Goal: Task Accomplishment & Management: Manage account settings

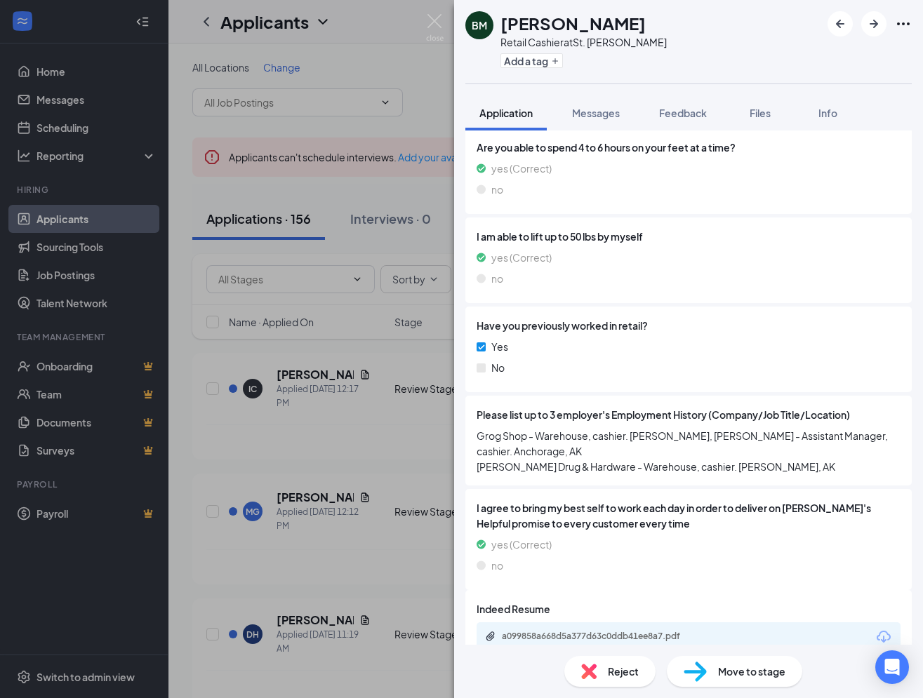
scroll to position [866, 0]
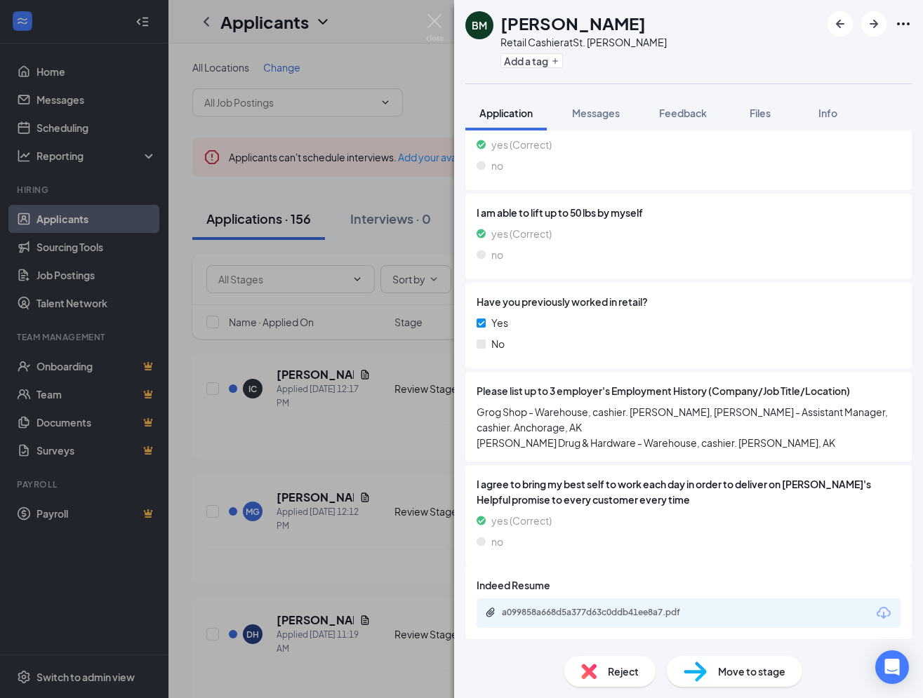
click at [630, 679] on div "Reject" at bounding box center [609, 671] width 91 height 31
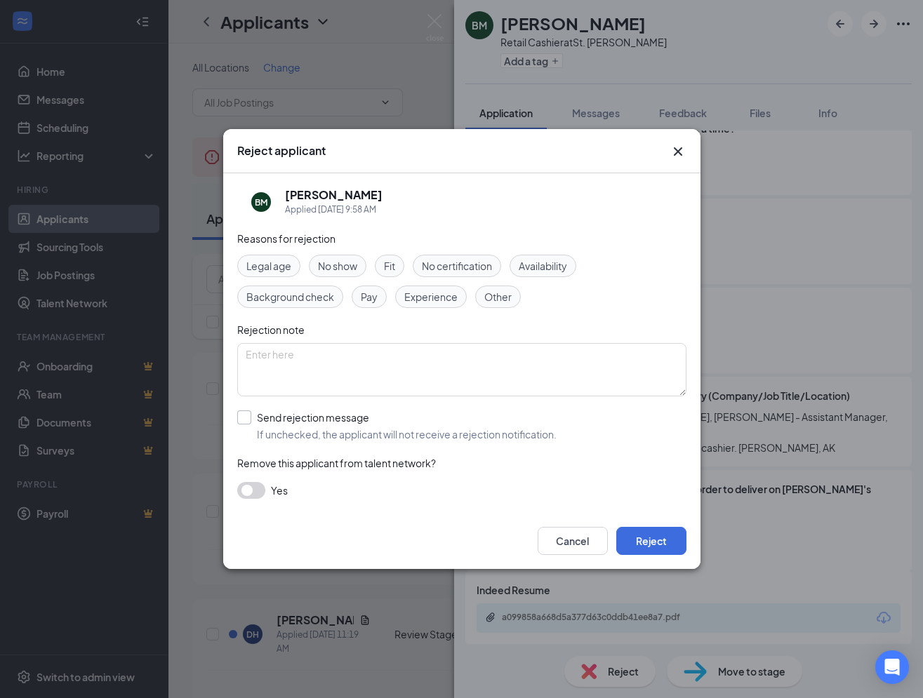
click at [306, 424] on input "Send rejection message If unchecked, the applicant will not receive a rejection…" at bounding box center [396, 426] width 319 height 31
checkbox input "true"
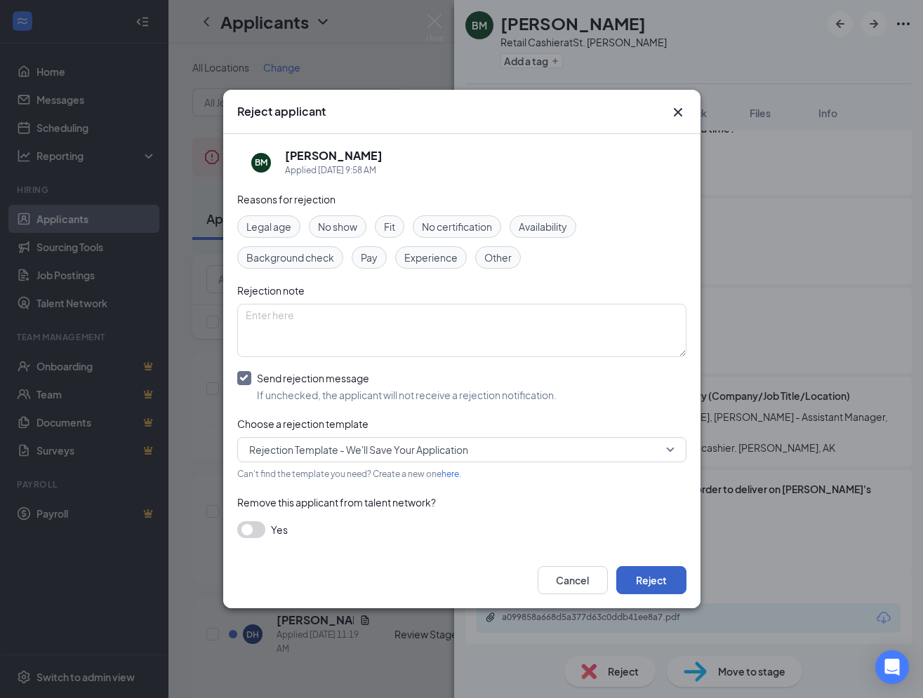
click at [649, 580] on button "Reject" at bounding box center [651, 580] width 70 height 28
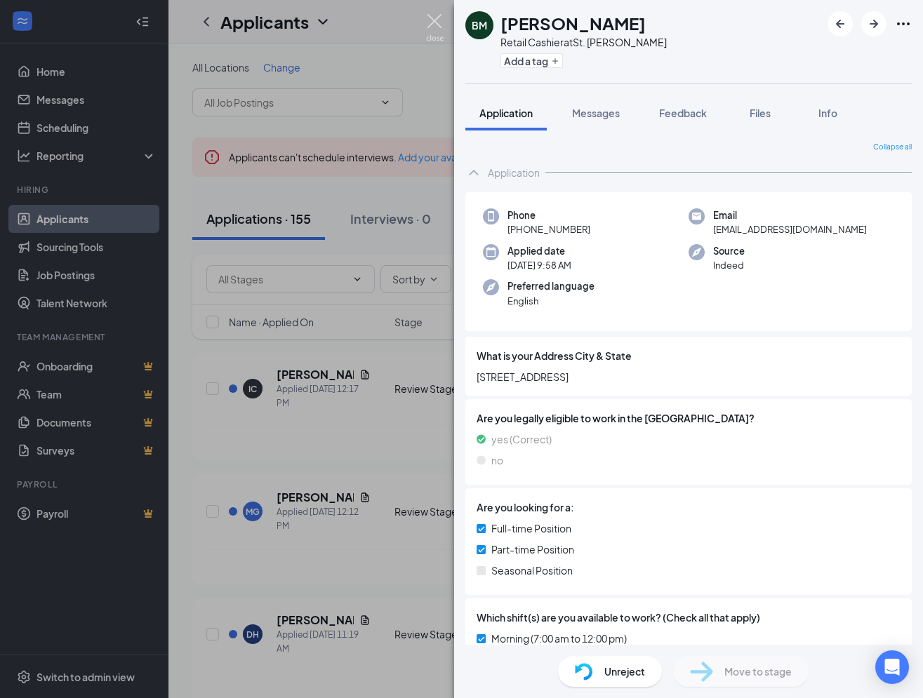
click at [437, 18] on img at bounding box center [435, 27] width 18 height 27
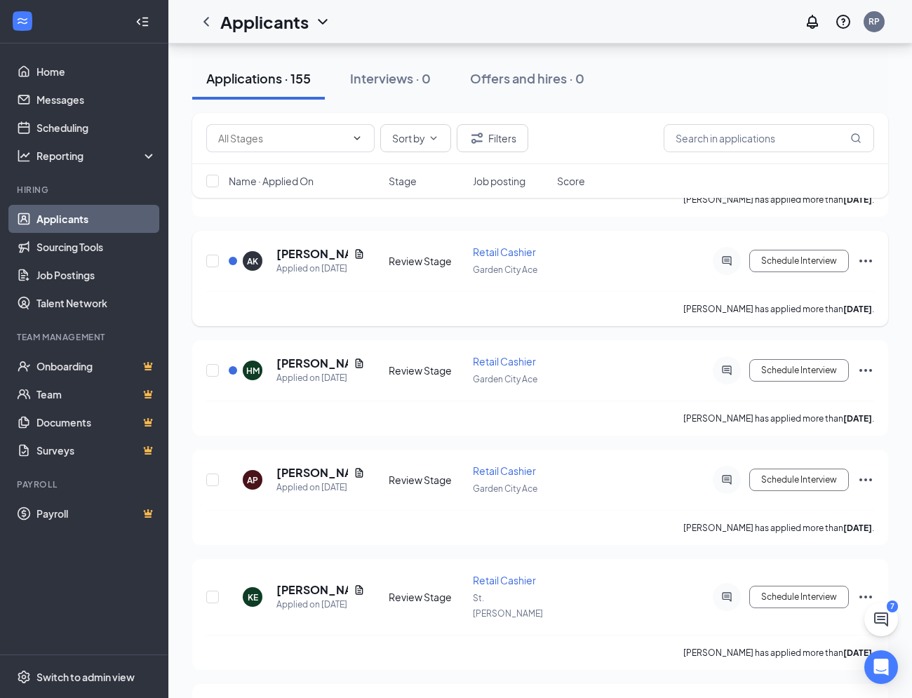
scroll to position [1544, 0]
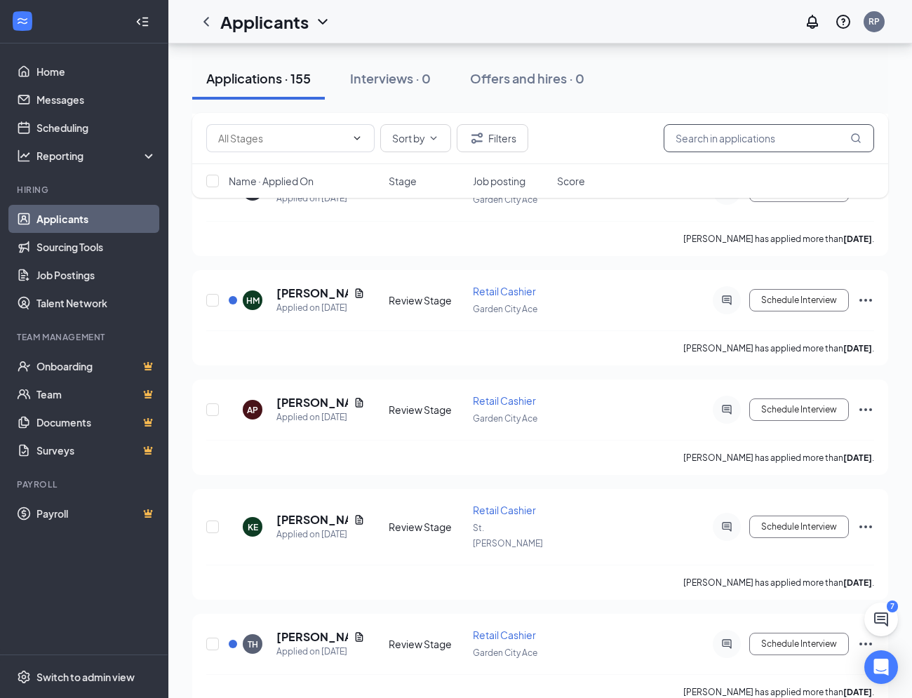
click at [751, 138] on input "text" at bounding box center [769, 138] width 211 height 28
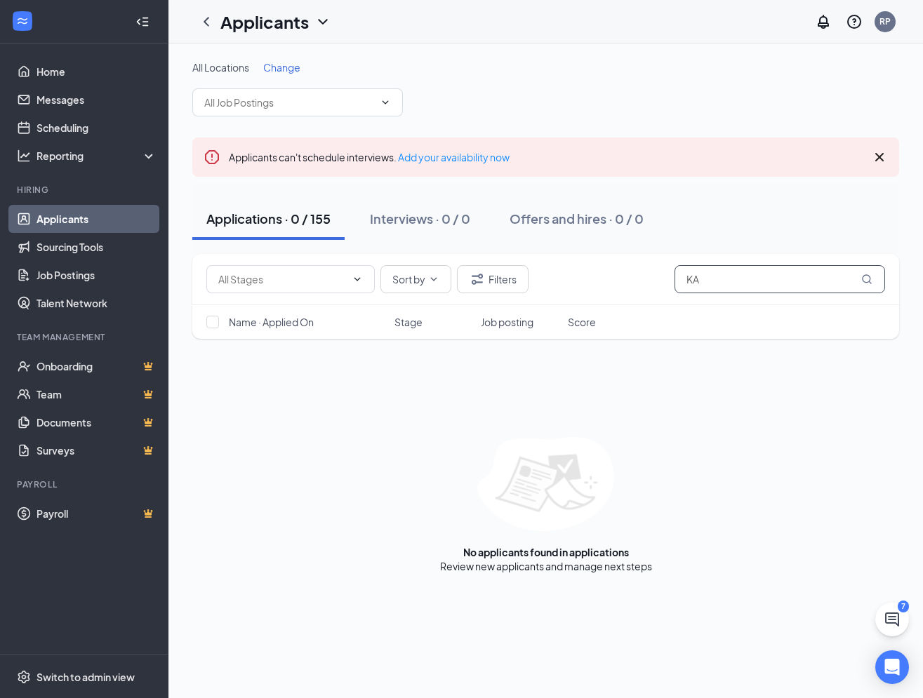
type input "K"
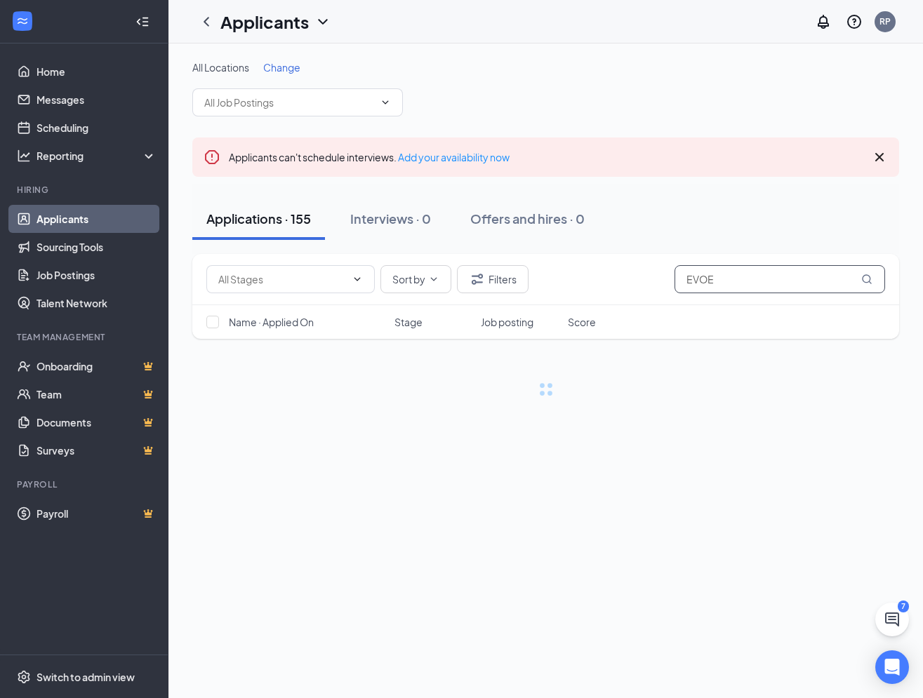
type input "EVOE"
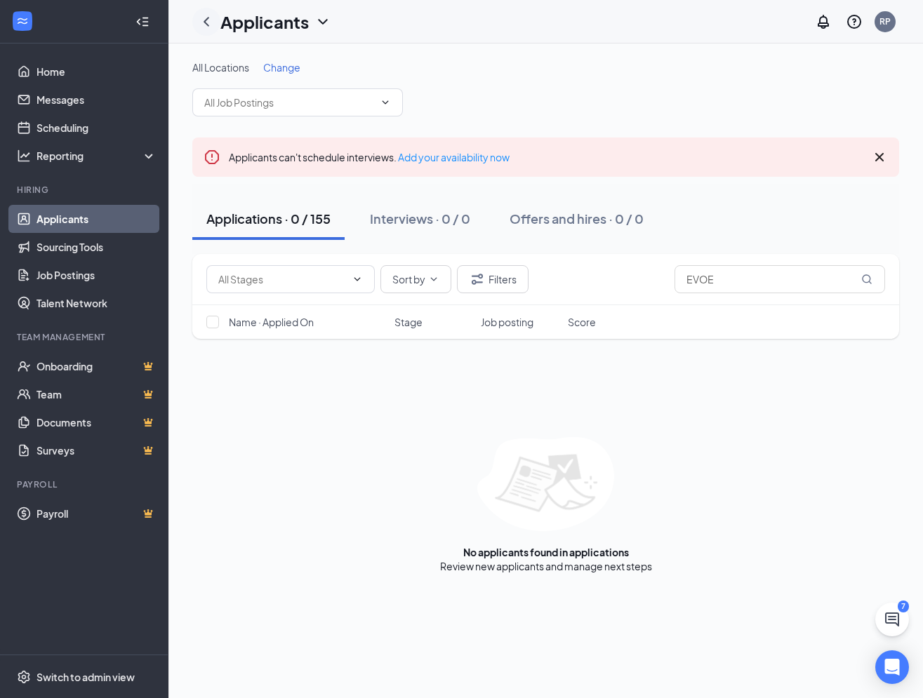
click at [210, 27] on icon "ChevronLeft" at bounding box center [206, 21] width 17 height 17
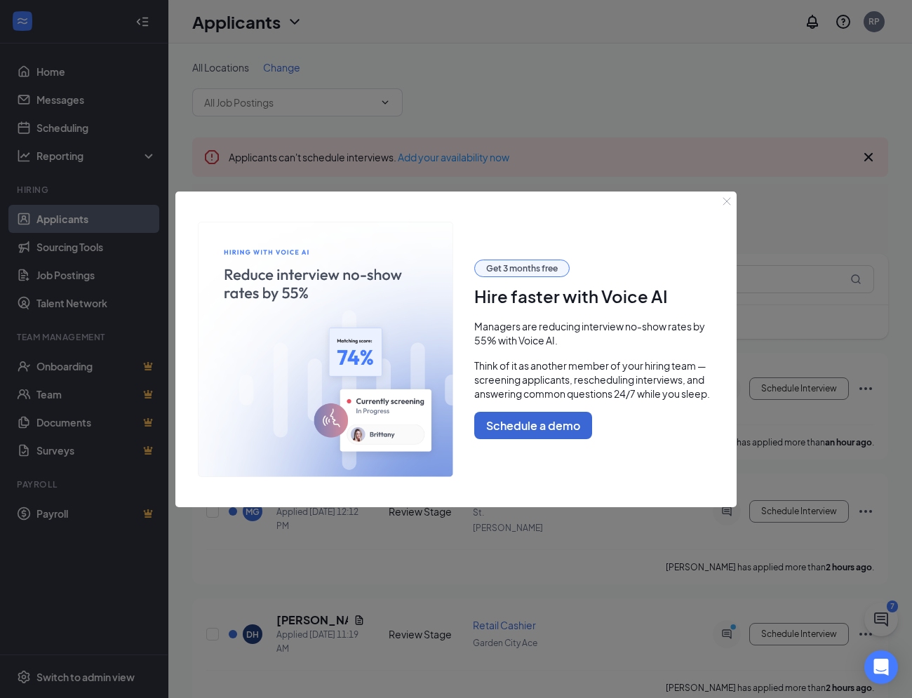
click at [720, 201] on button "Close" at bounding box center [727, 202] width 20 height 20
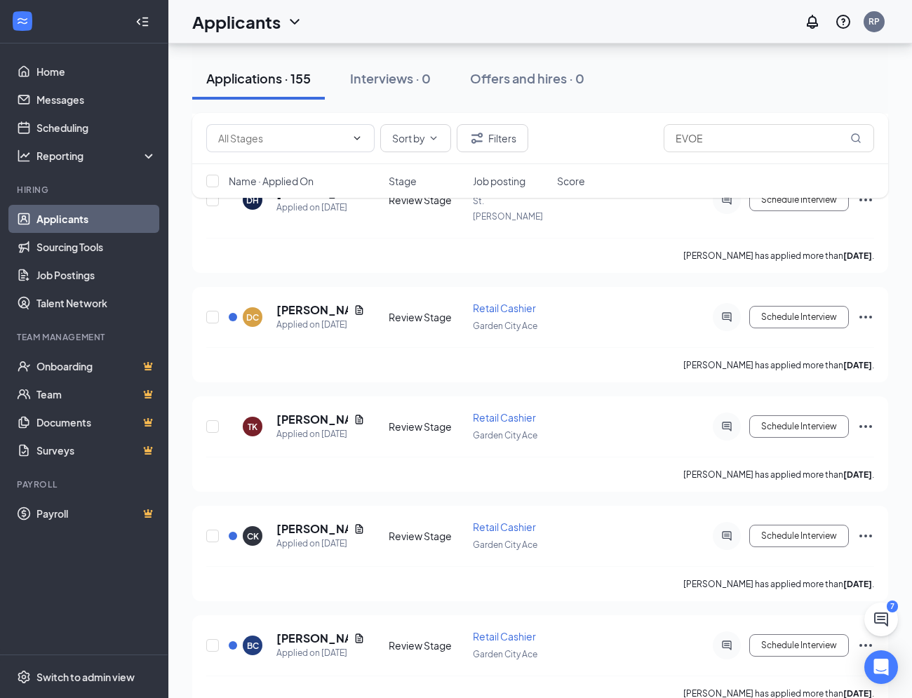
scroll to position [4913, 0]
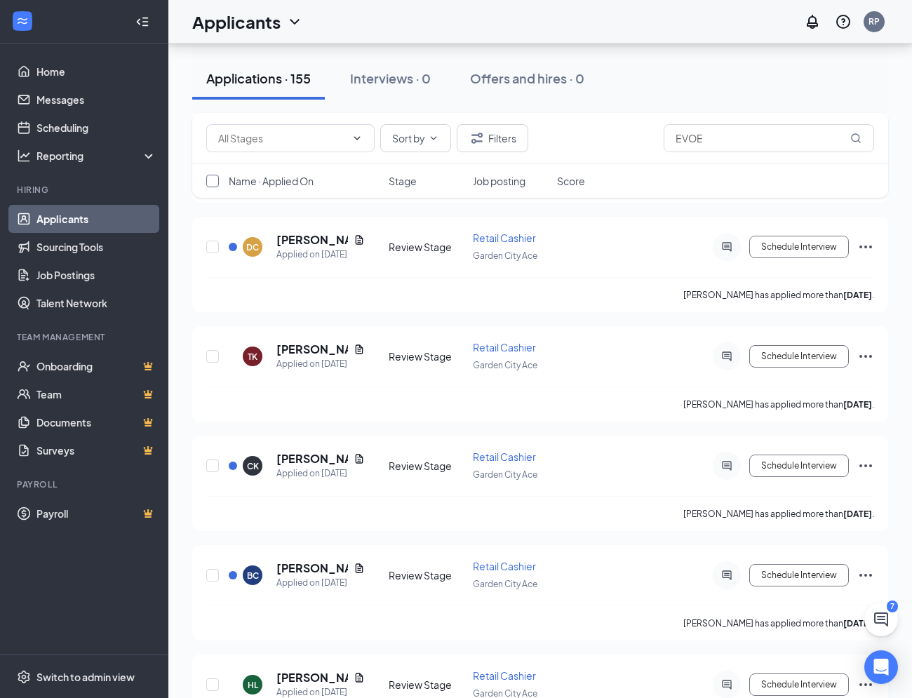
click at [209, 180] on input "checkbox" at bounding box center [212, 181] width 13 height 13
checkbox input "true"
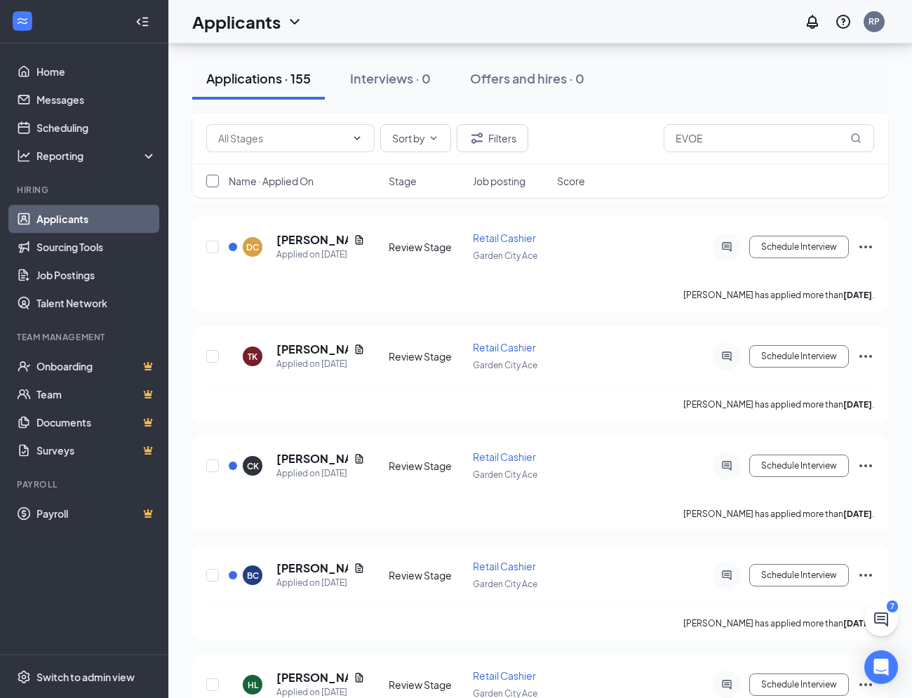
checkbox input "true"
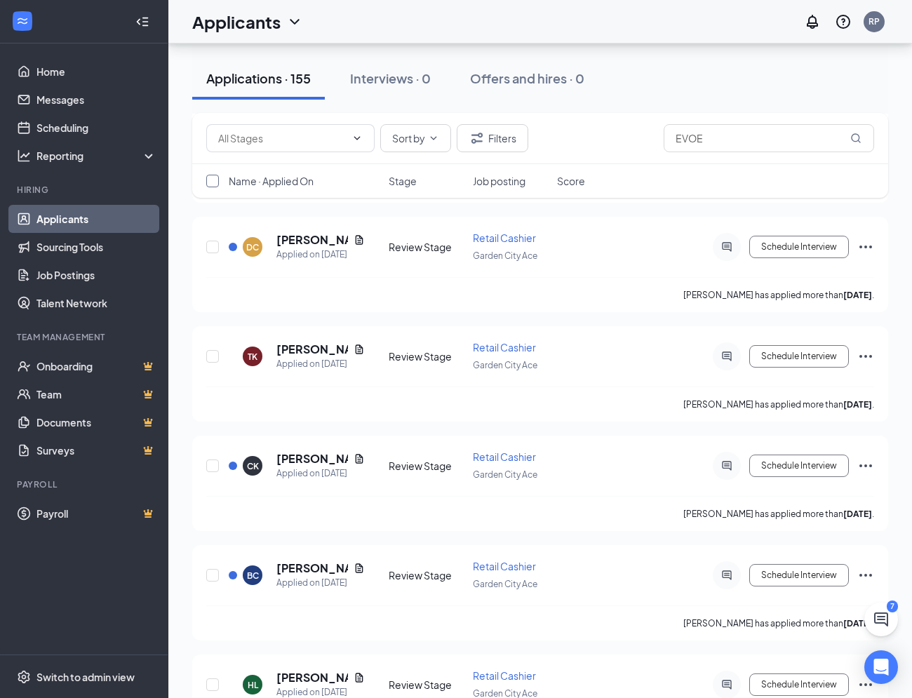
checkbox input "true"
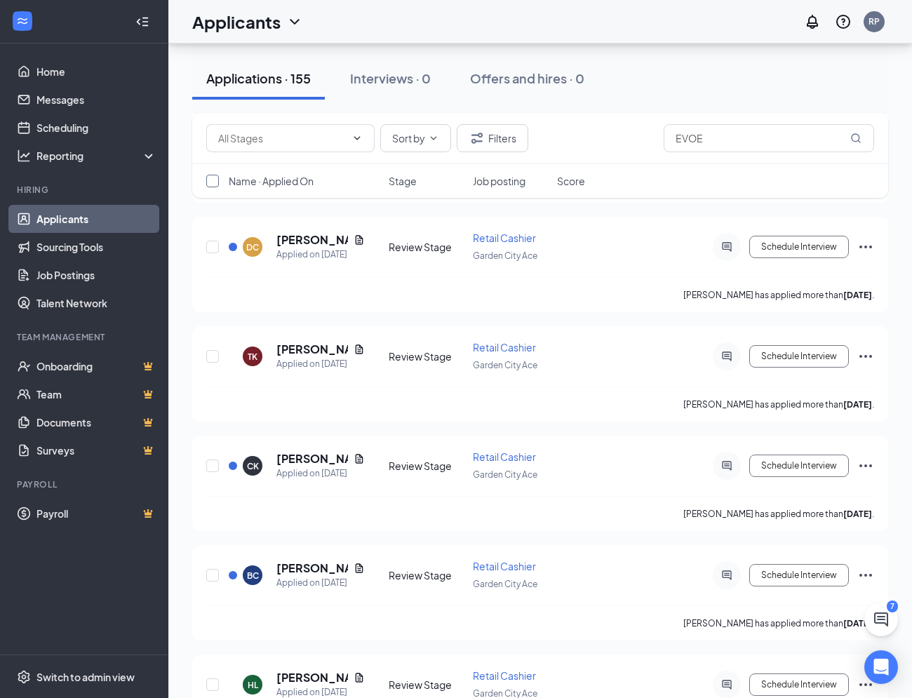
checkbox input "true"
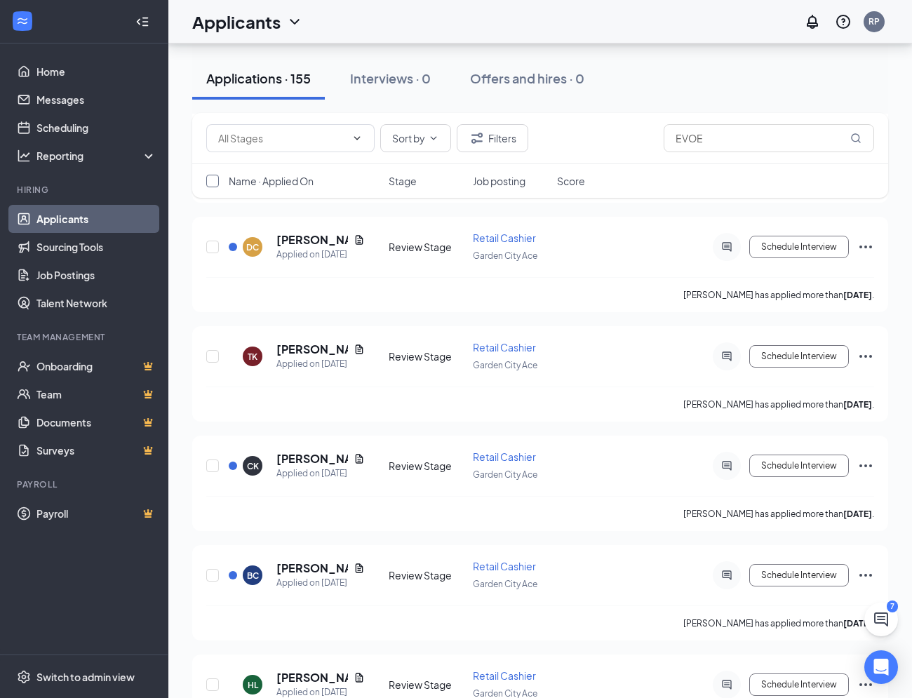
checkbox input "true"
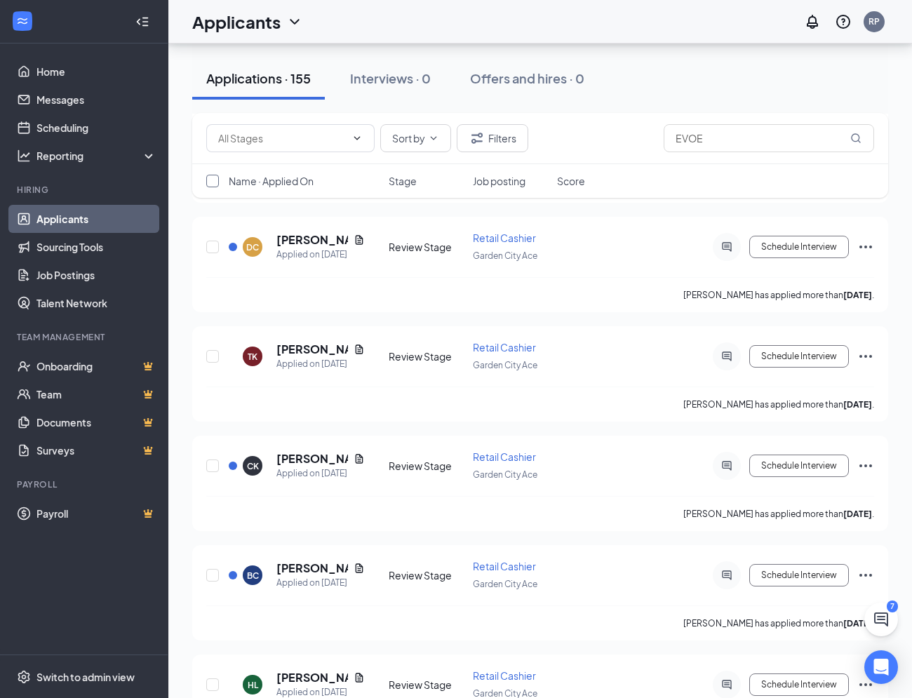
checkbox input "true"
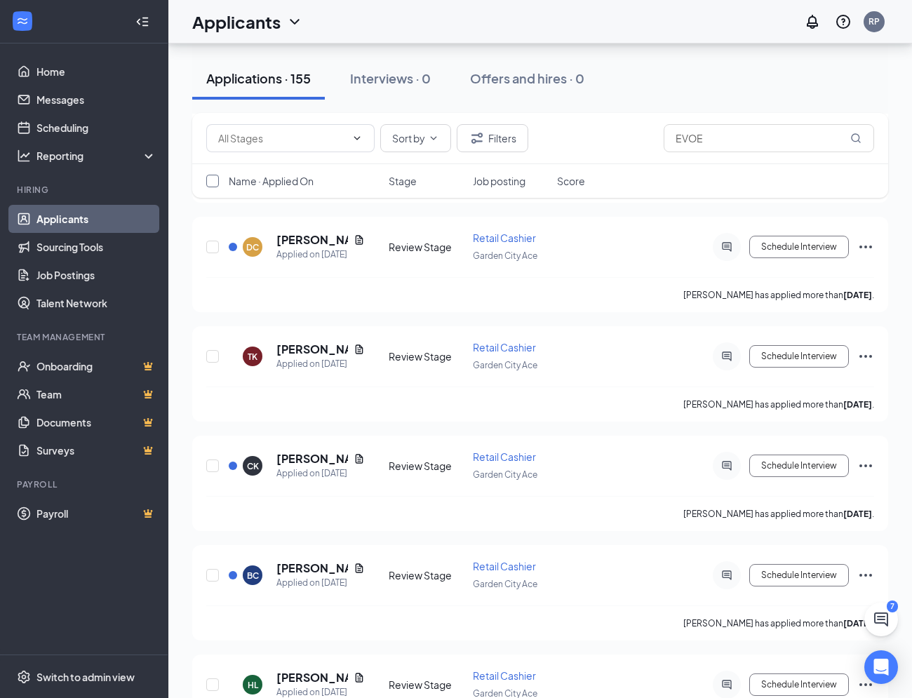
checkbox input "true"
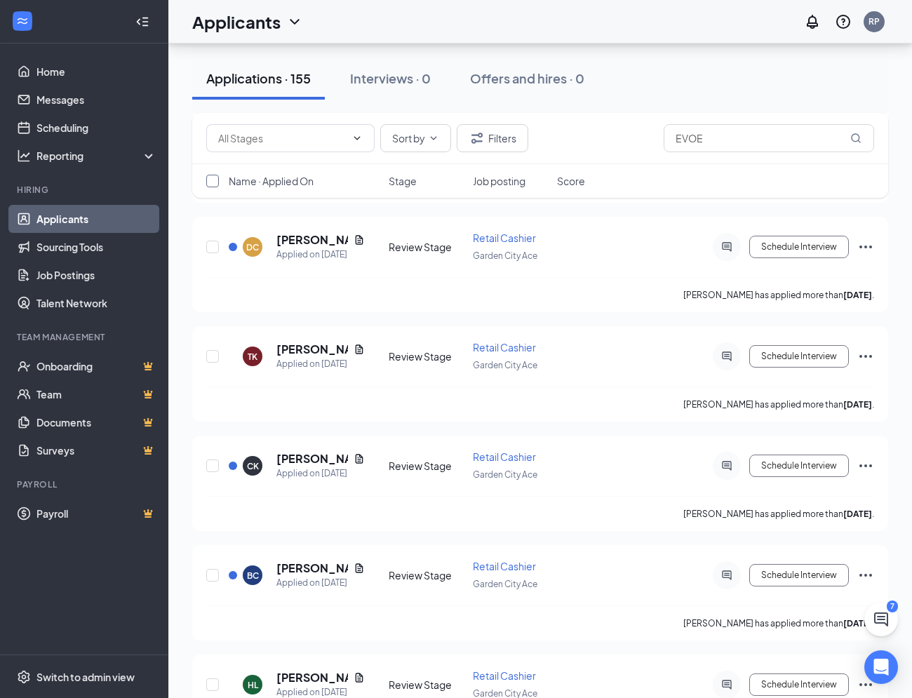
checkbox input "true"
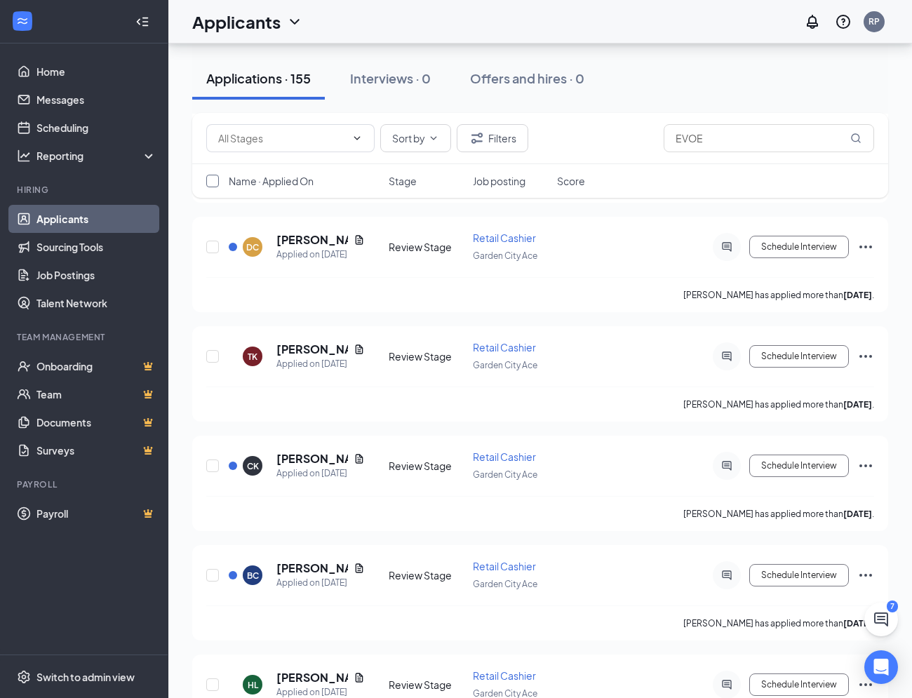
checkbox input "true"
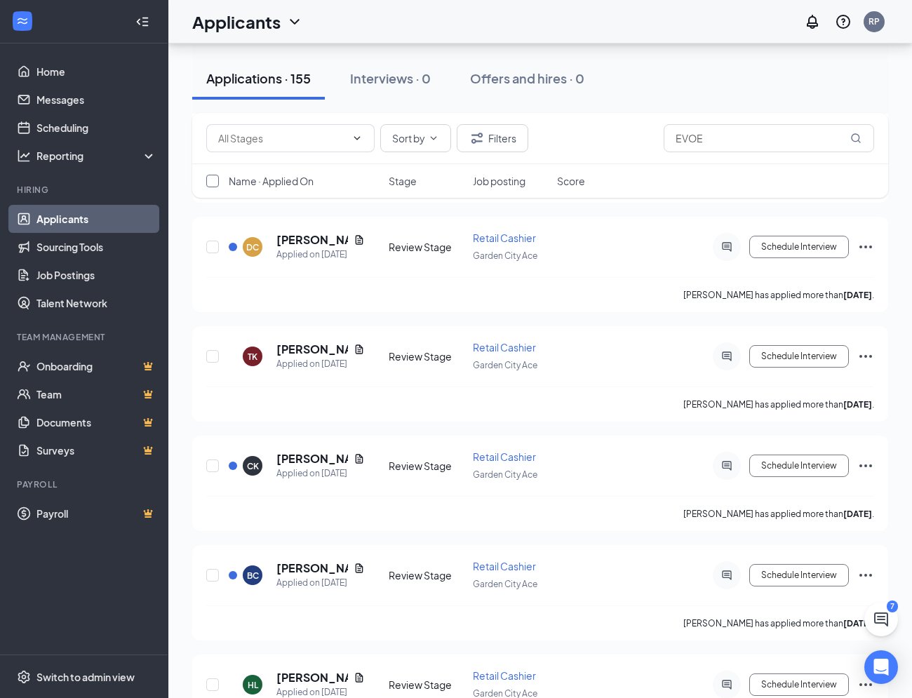
checkbox input "true"
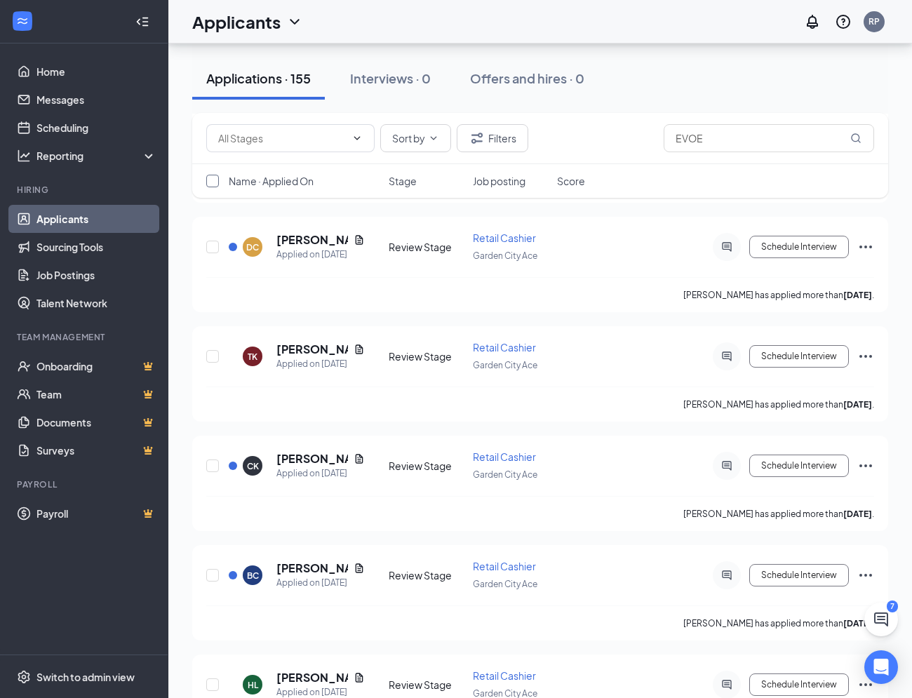
checkbox input "true"
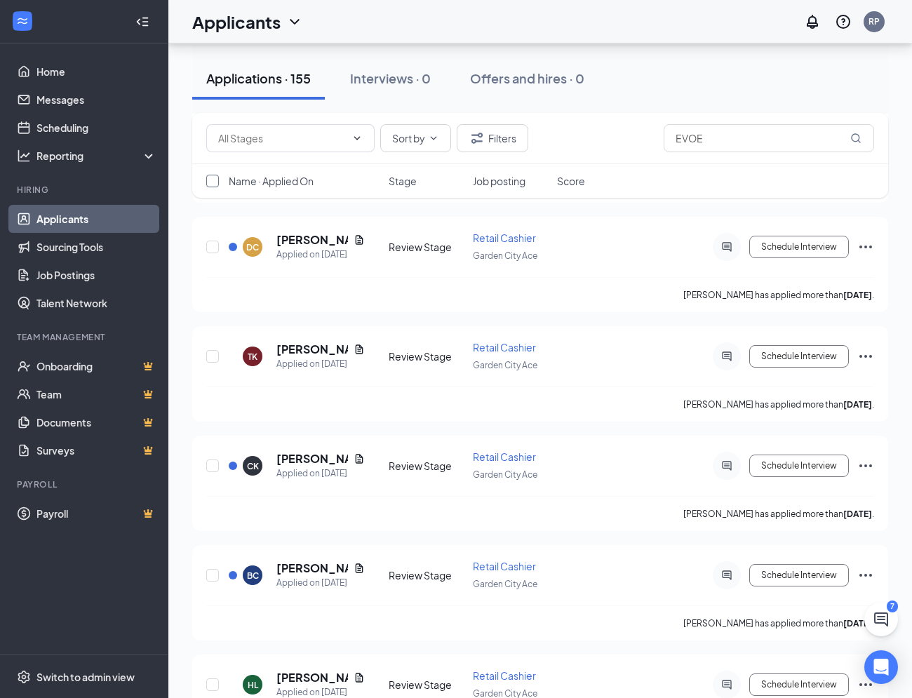
checkbox input "true"
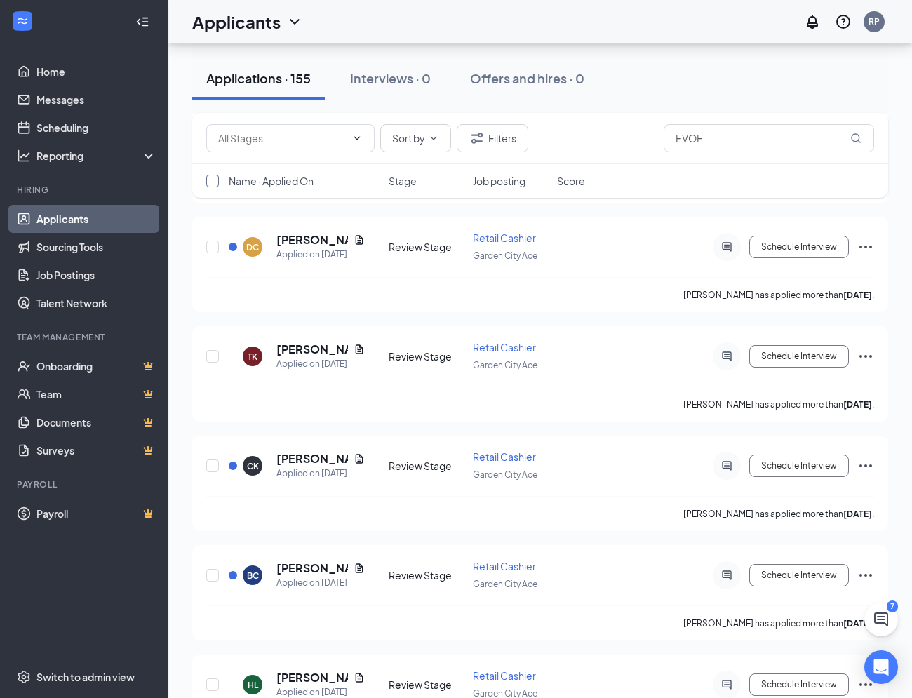
checkbox input "true"
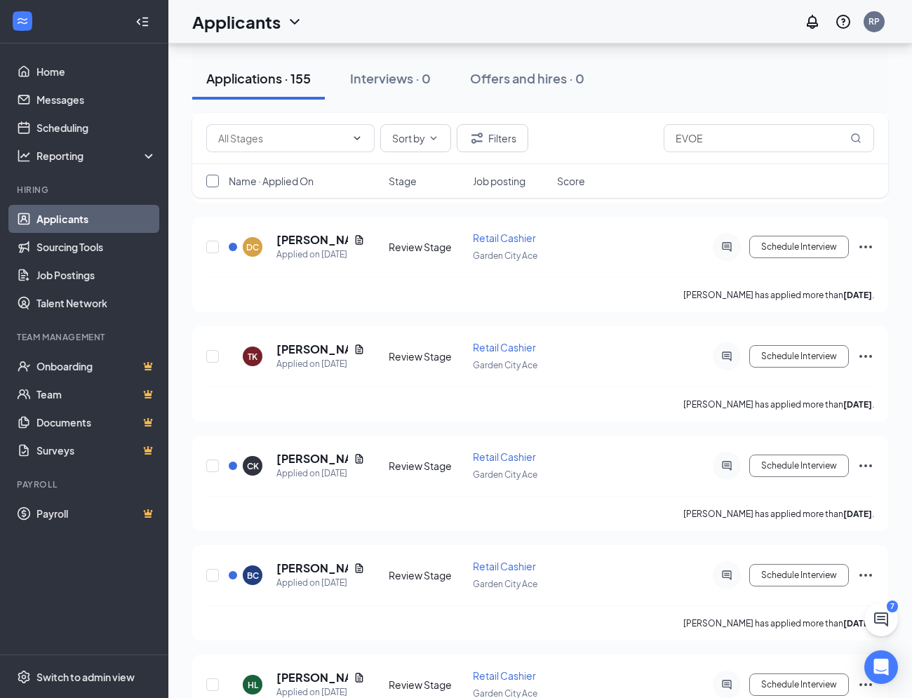
checkbox input "true"
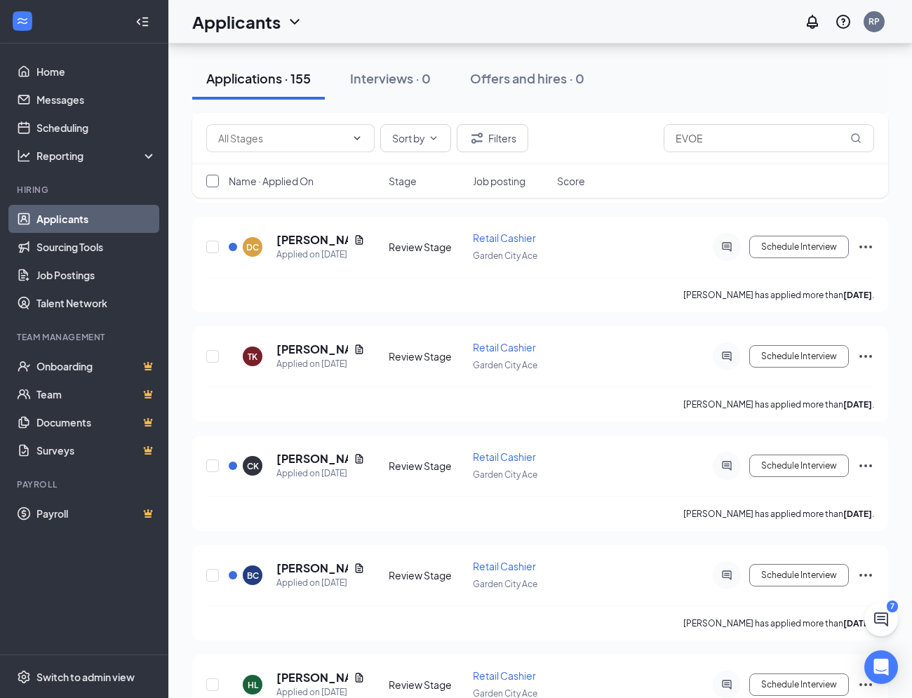
checkbox input "true"
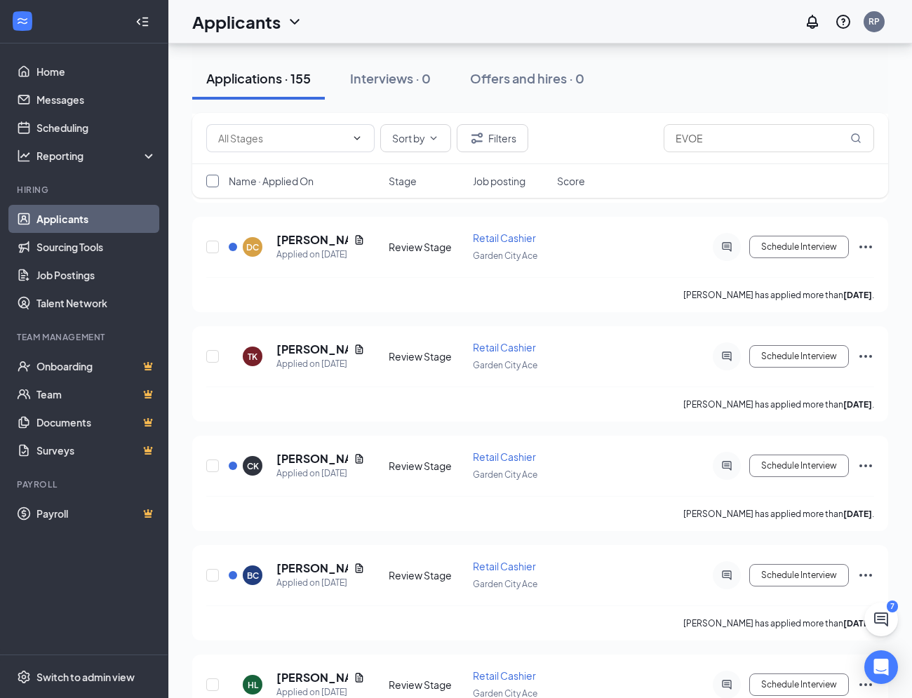
checkbox input "true"
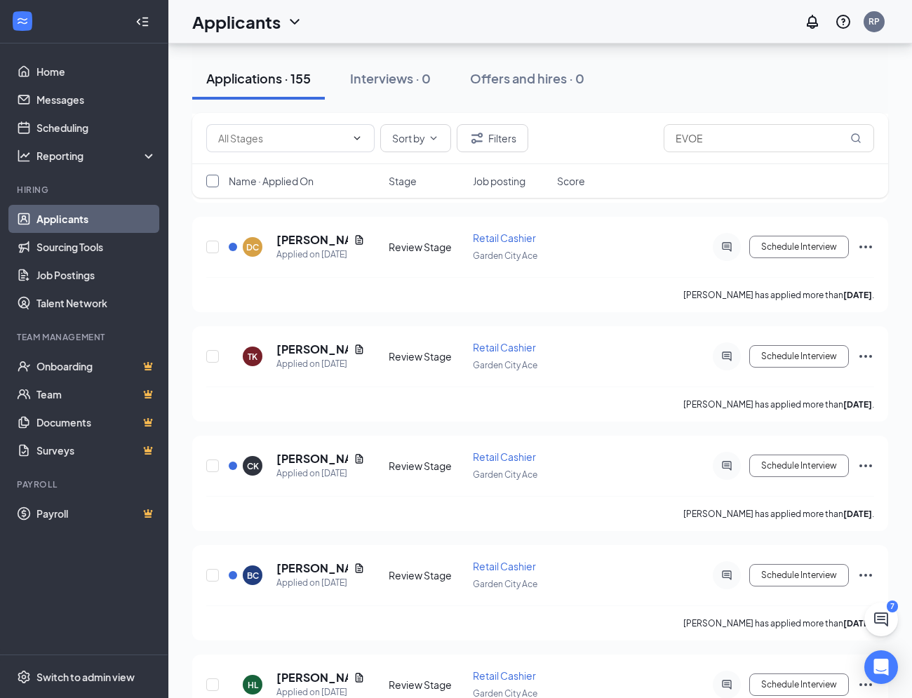
checkbox input "true"
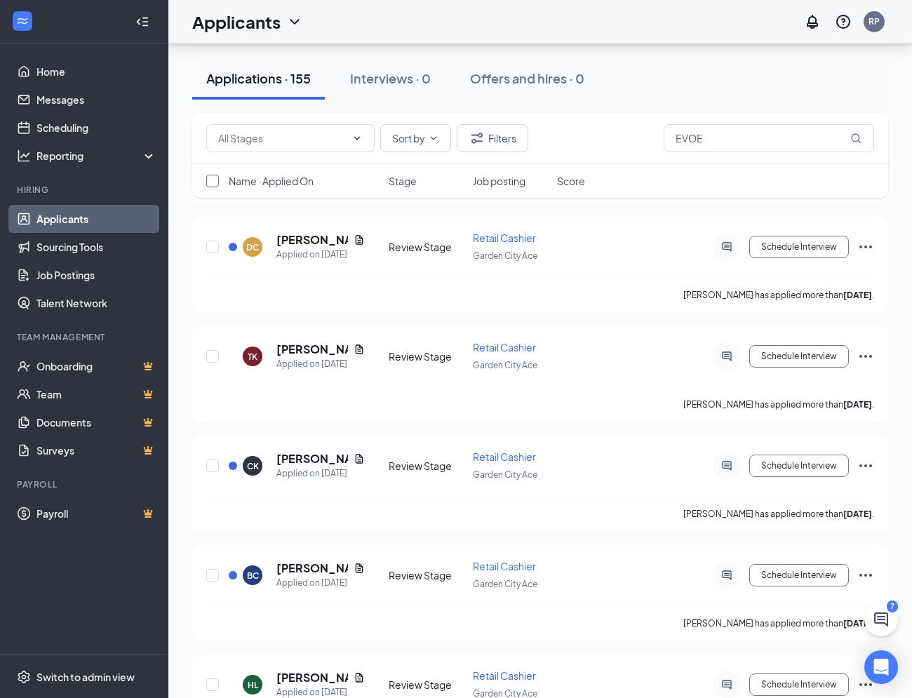
checkbox input "true"
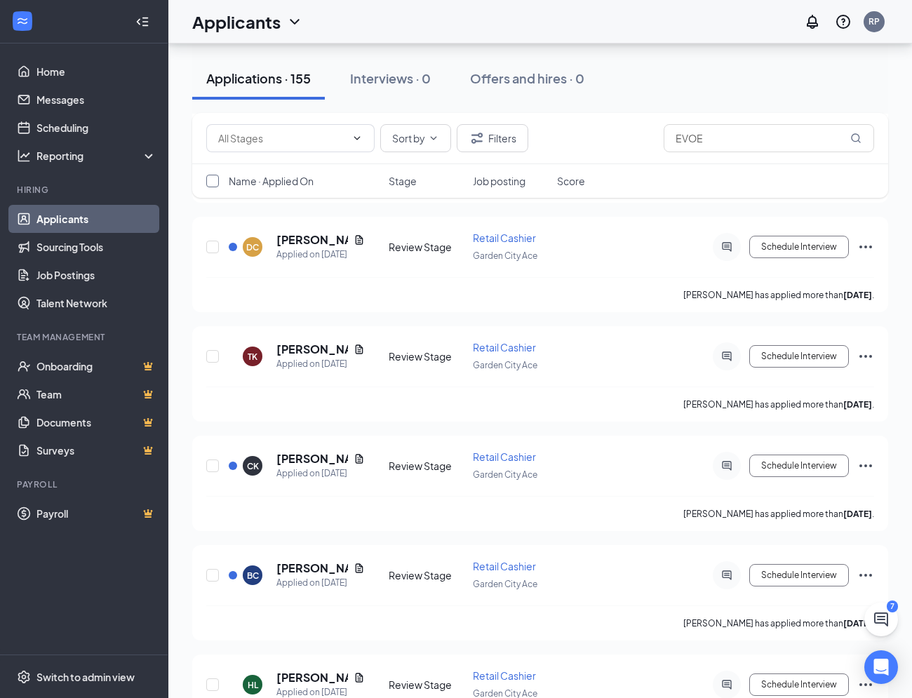
checkbox input "true"
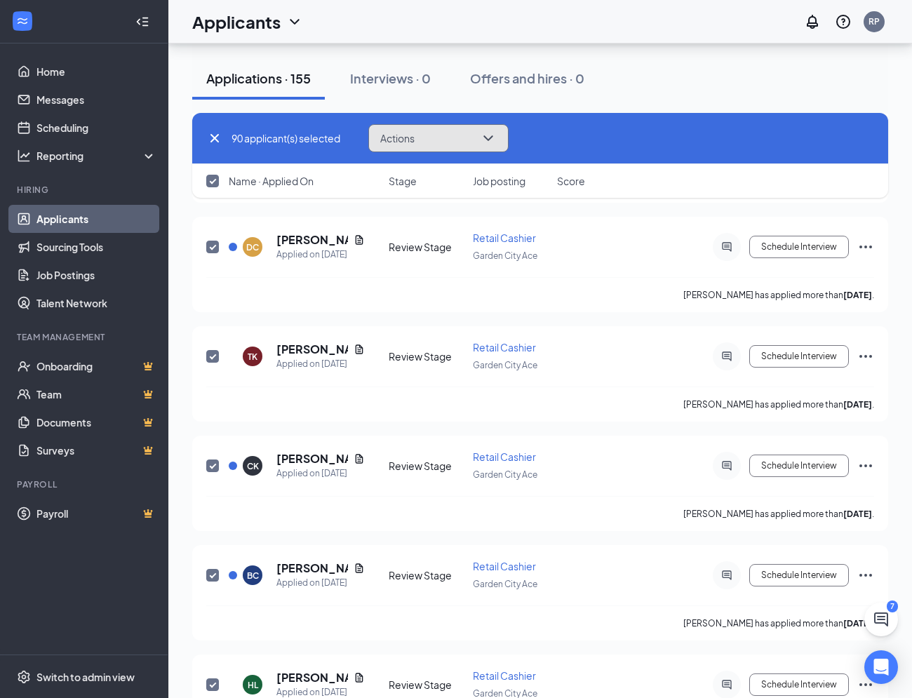
click at [497, 139] on icon "ChevronDown" at bounding box center [488, 138] width 17 height 17
click at [208, 180] on input "checkbox" at bounding box center [212, 181] width 13 height 13
checkbox input "false"
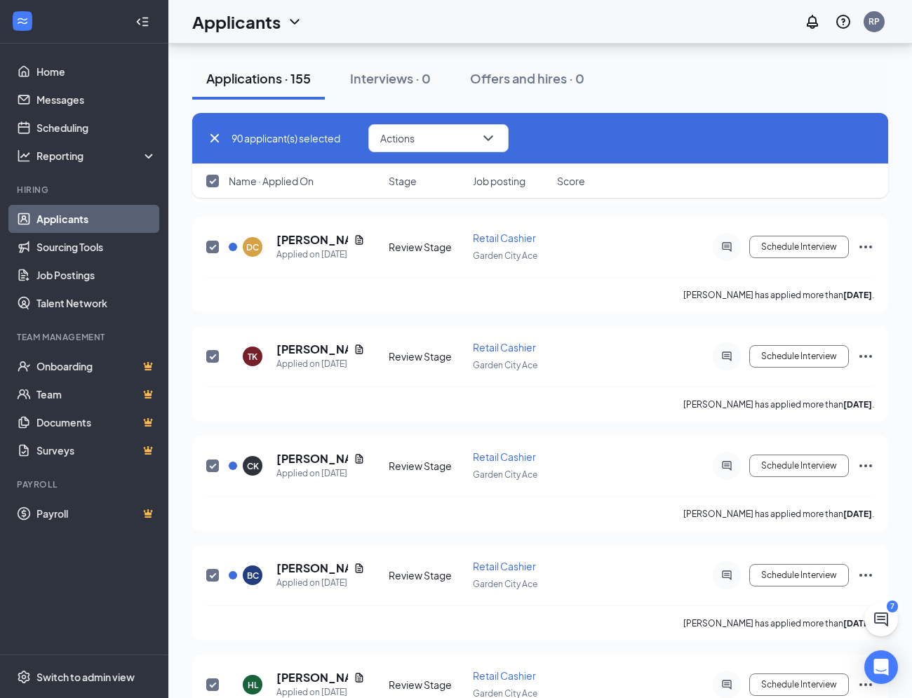
checkbox input "false"
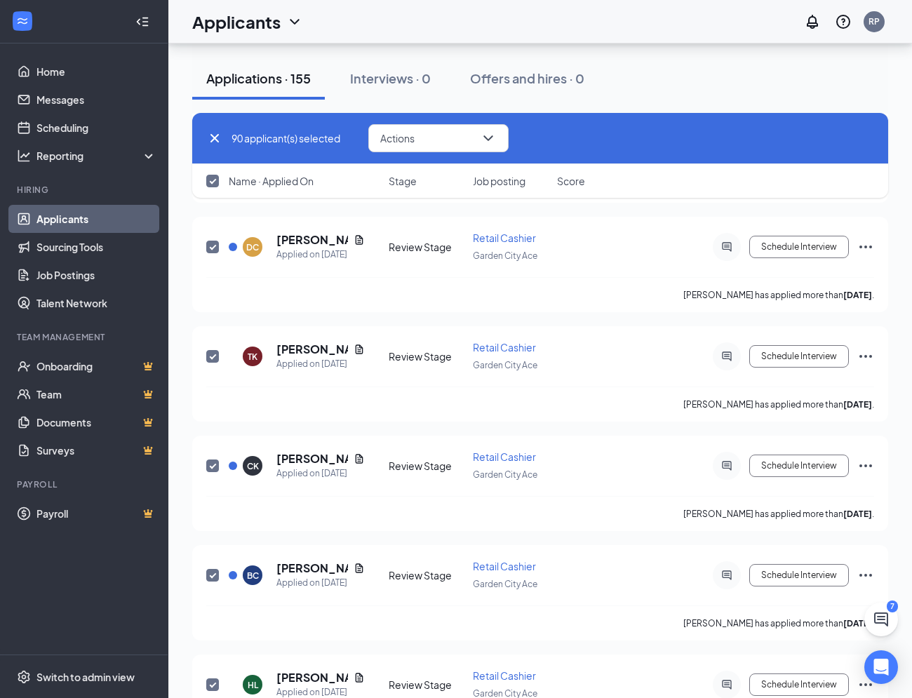
checkbox input "false"
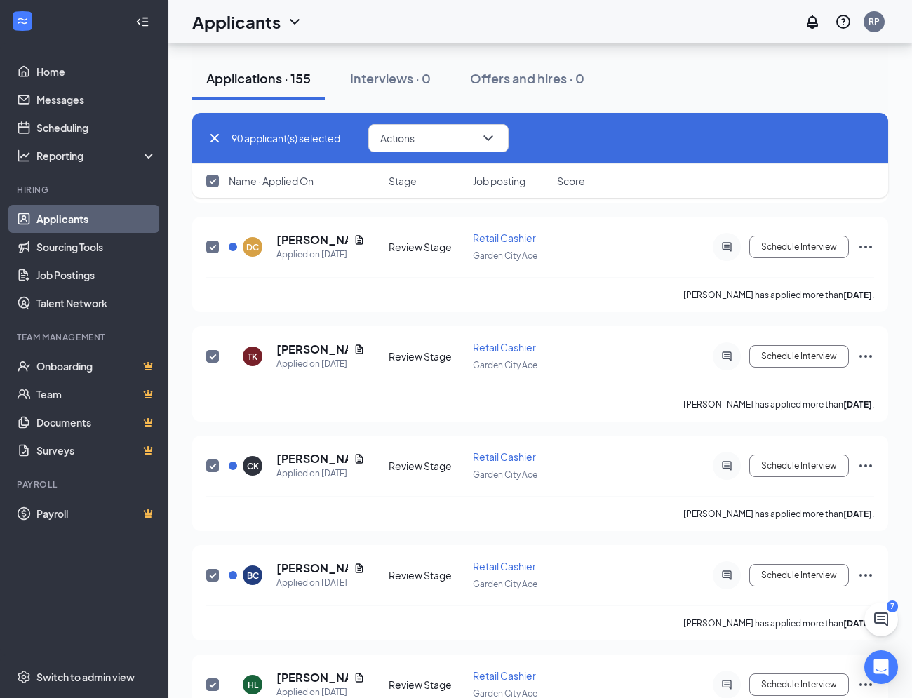
checkbox input "false"
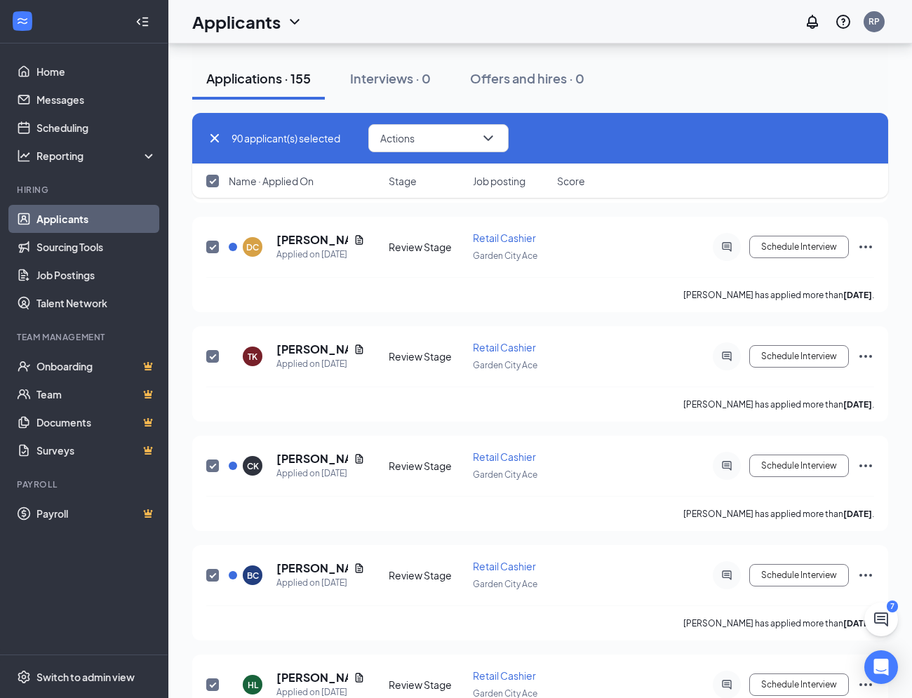
checkbox input "false"
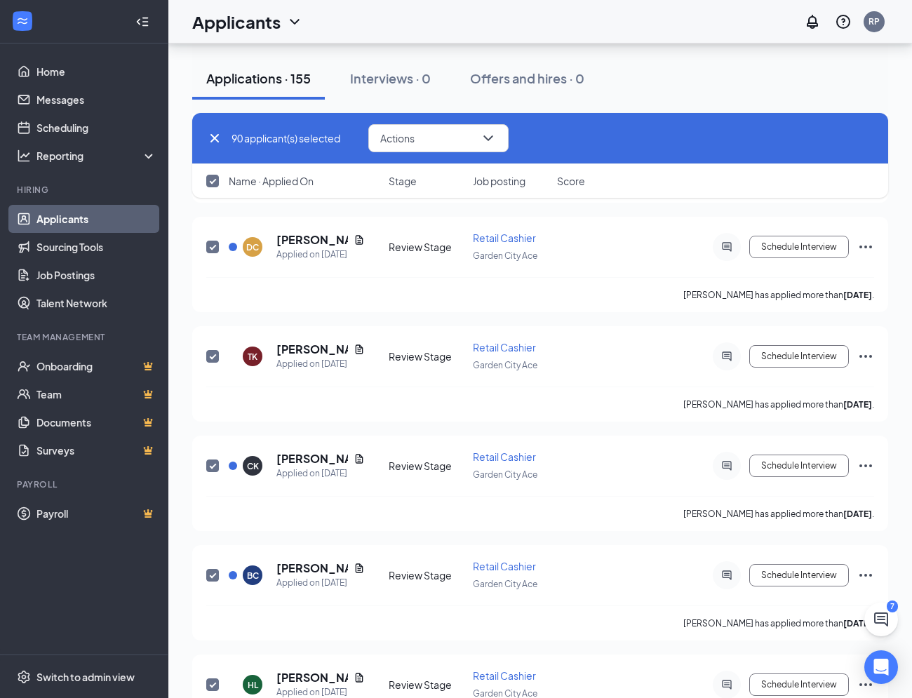
checkbox input "false"
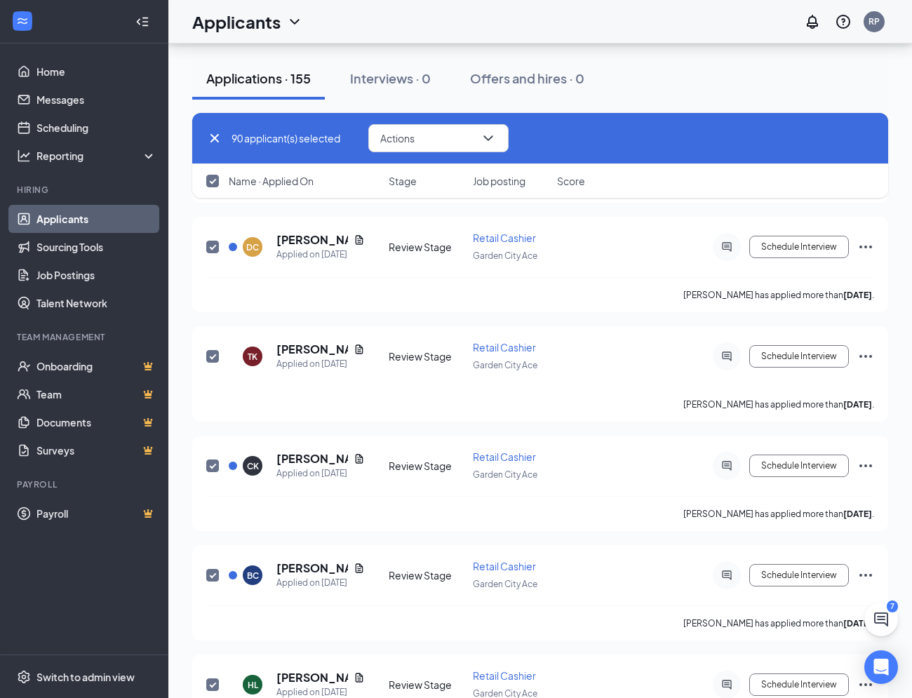
checkbox input "false"
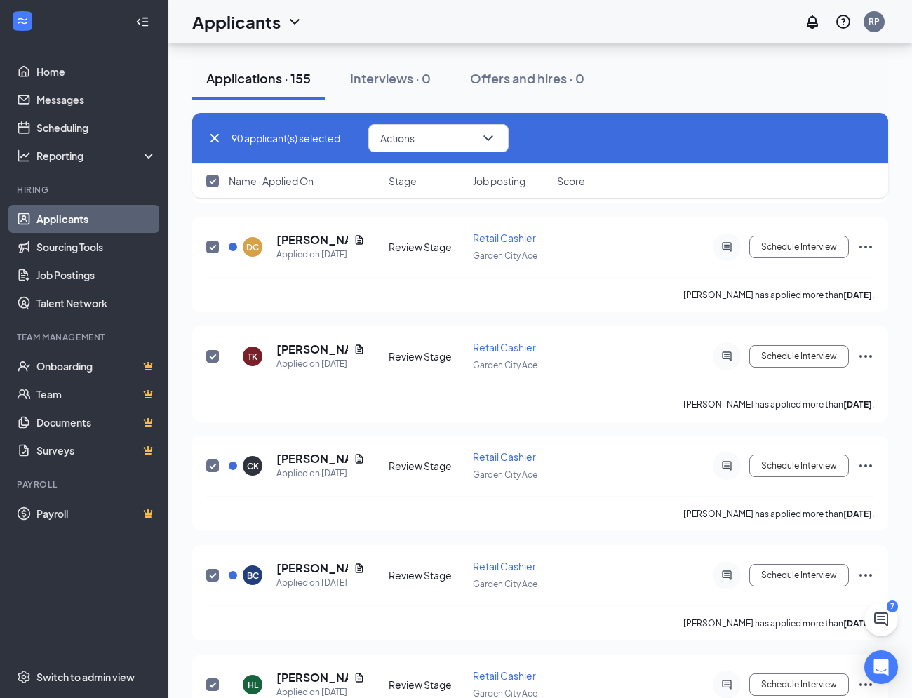
checkbox input "false"
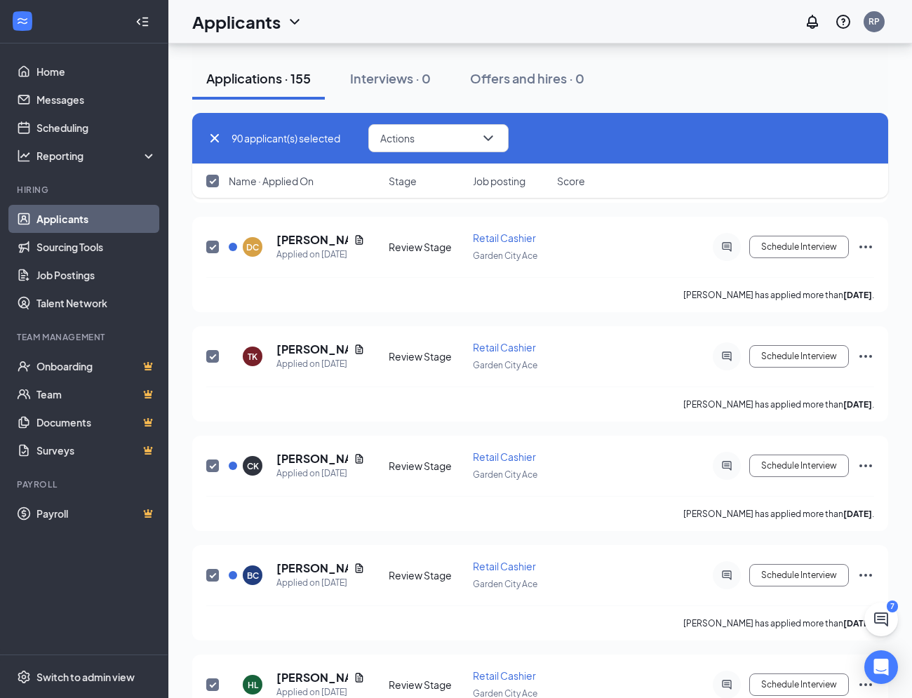
checkbox input "false"
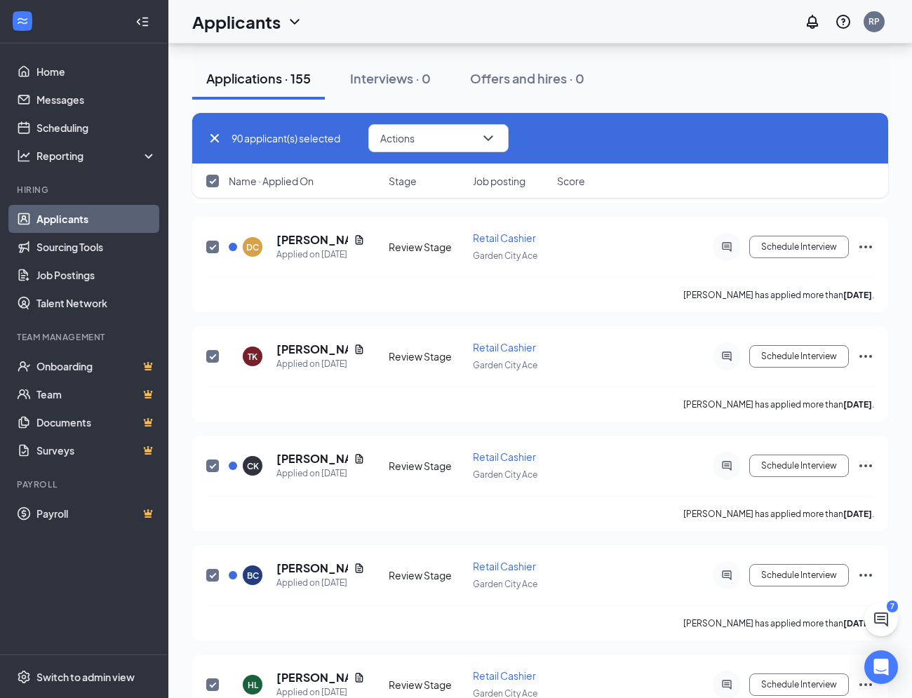
checkbox input "false"
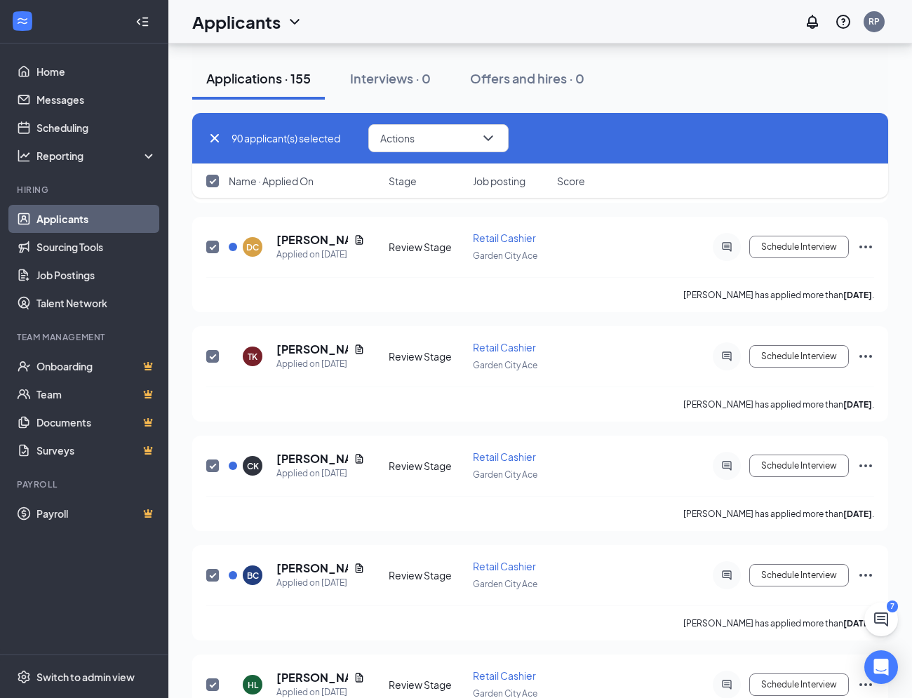
checkbox input "false"
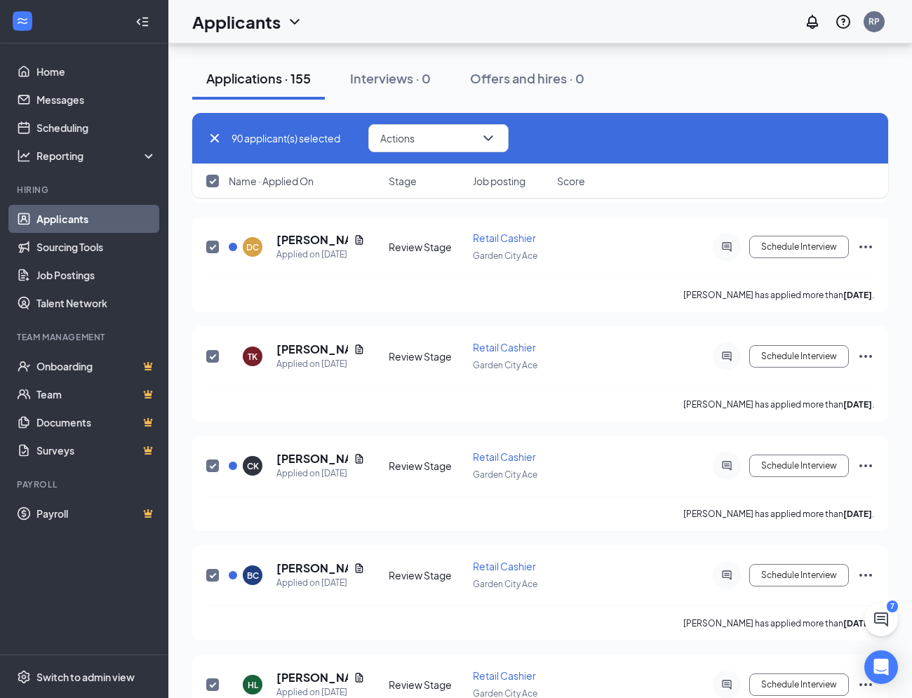
checkbox input "false"
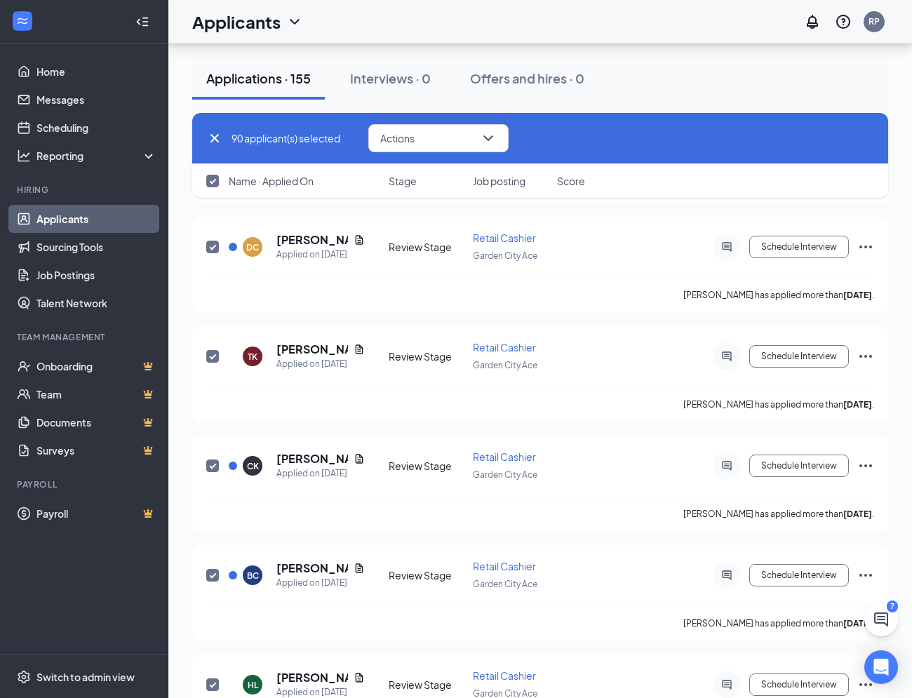
checkbox input "false"
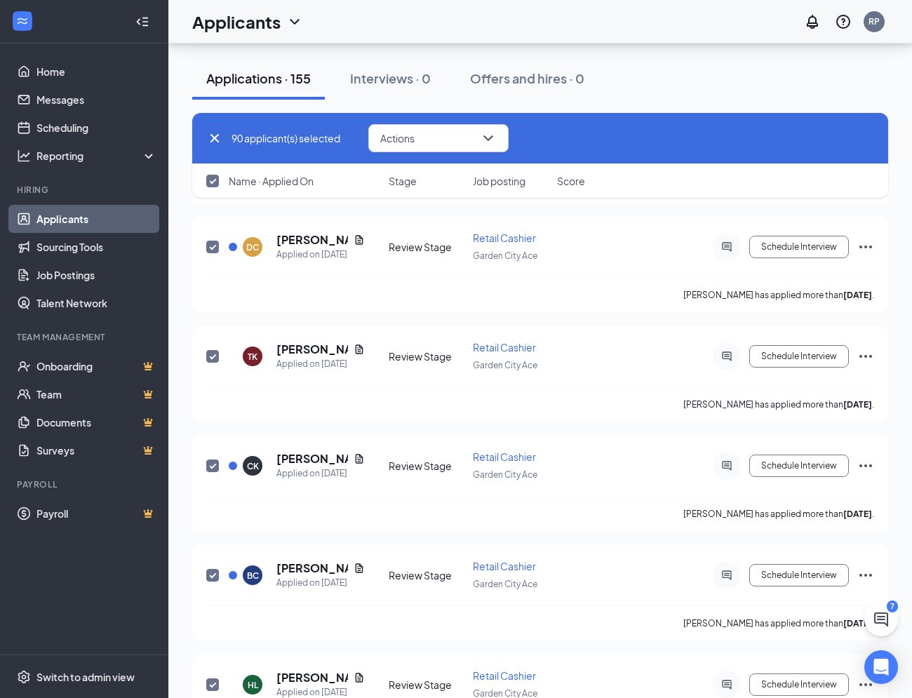
checkbox input "false"
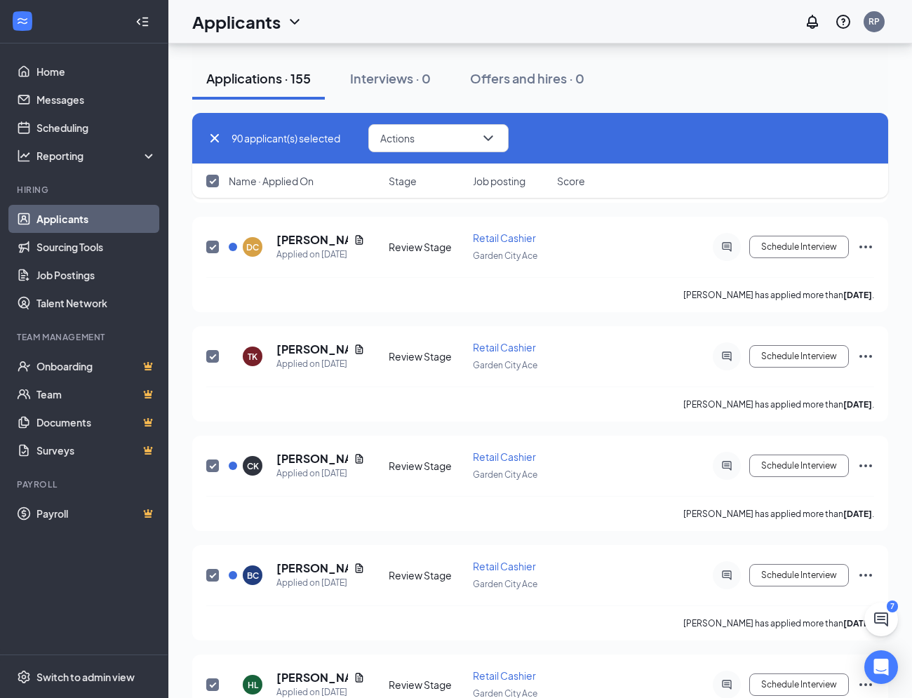
checkbox input "false"
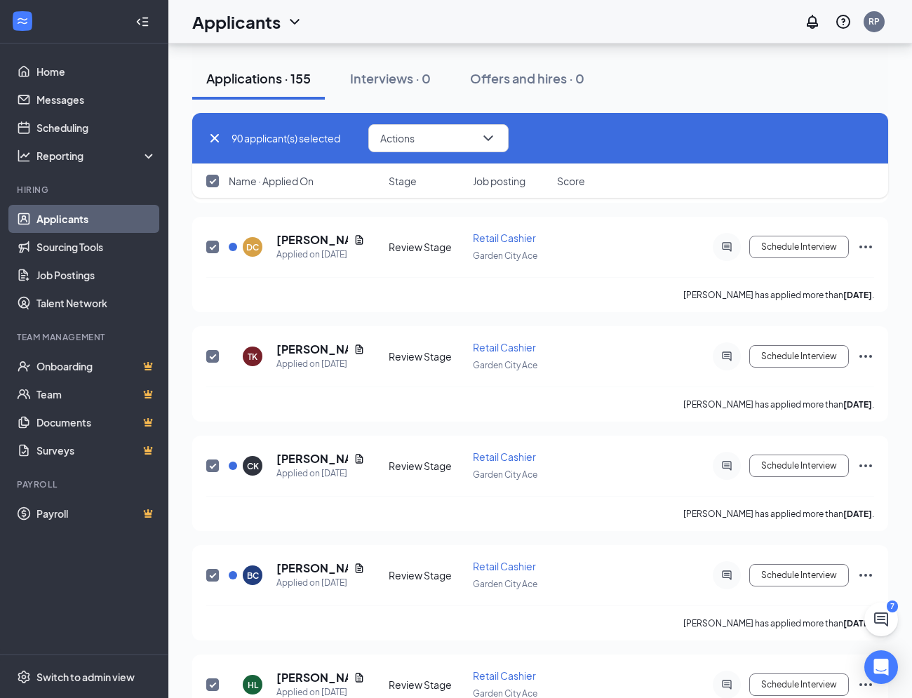
checkbox input "false"
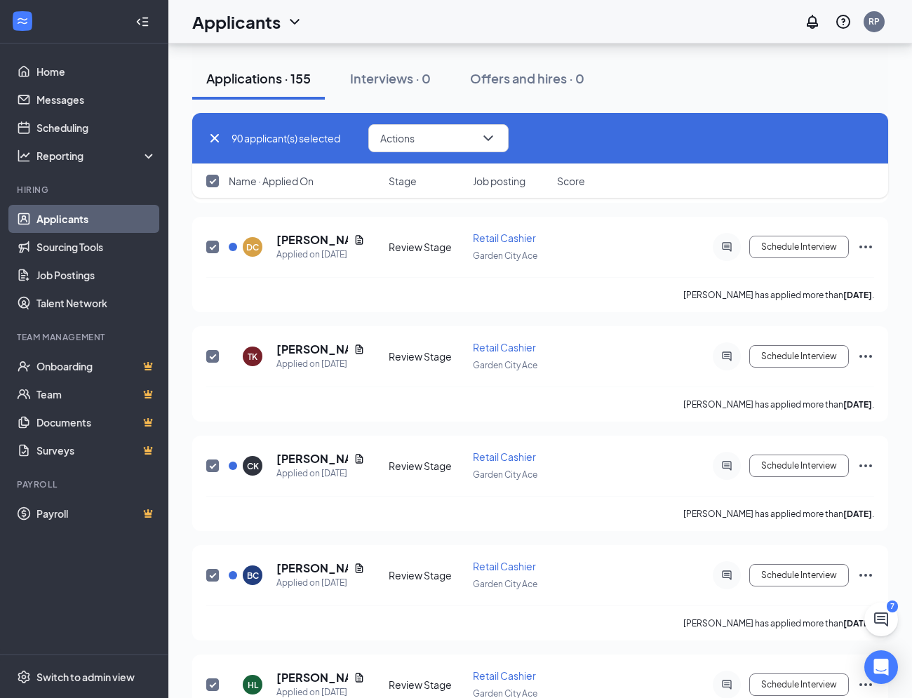
checkbox input "false"
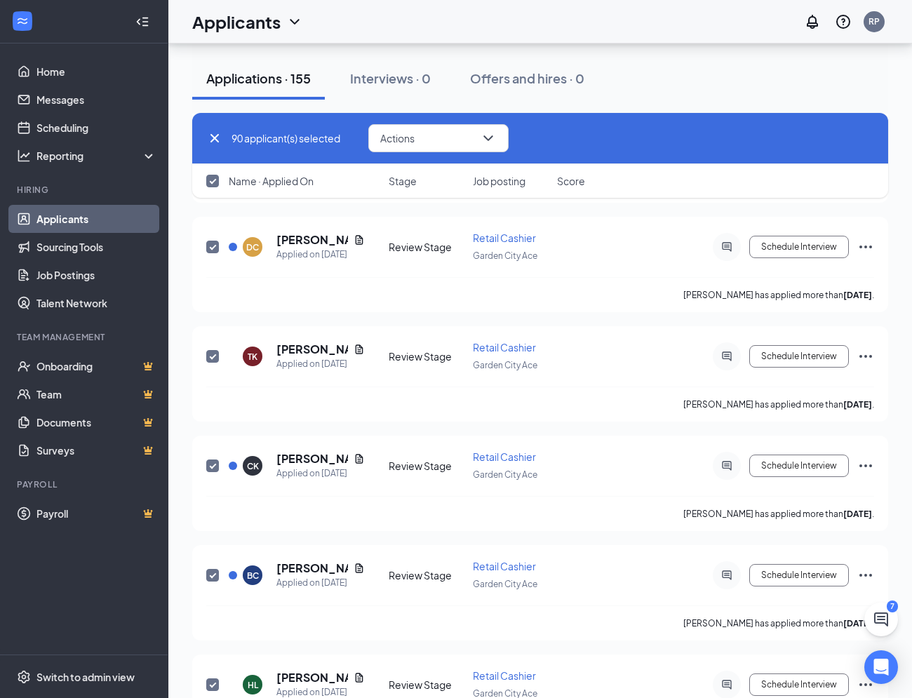
checkbox input "false"
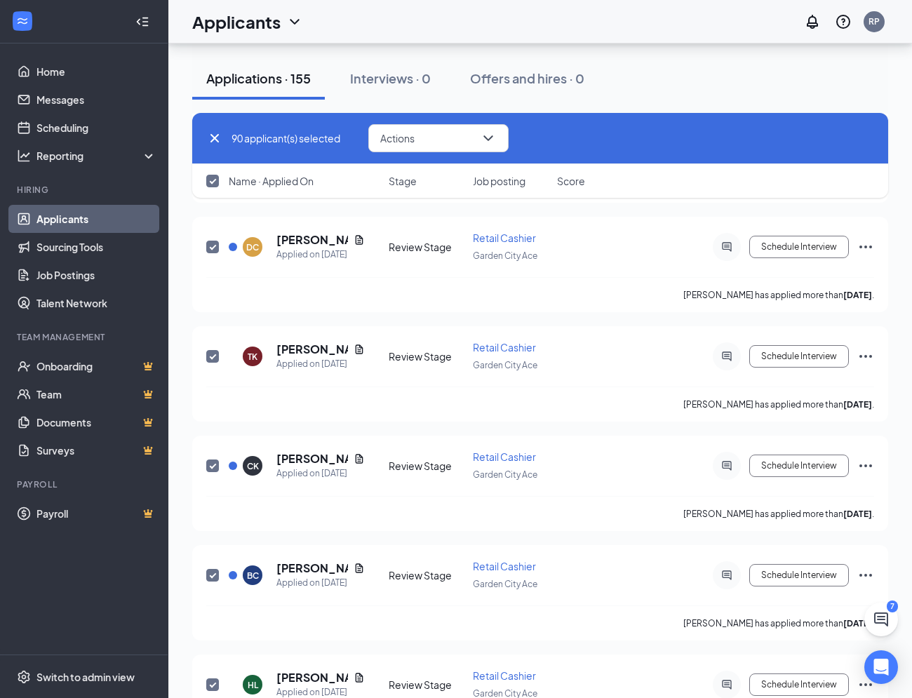
checkbox input "false"
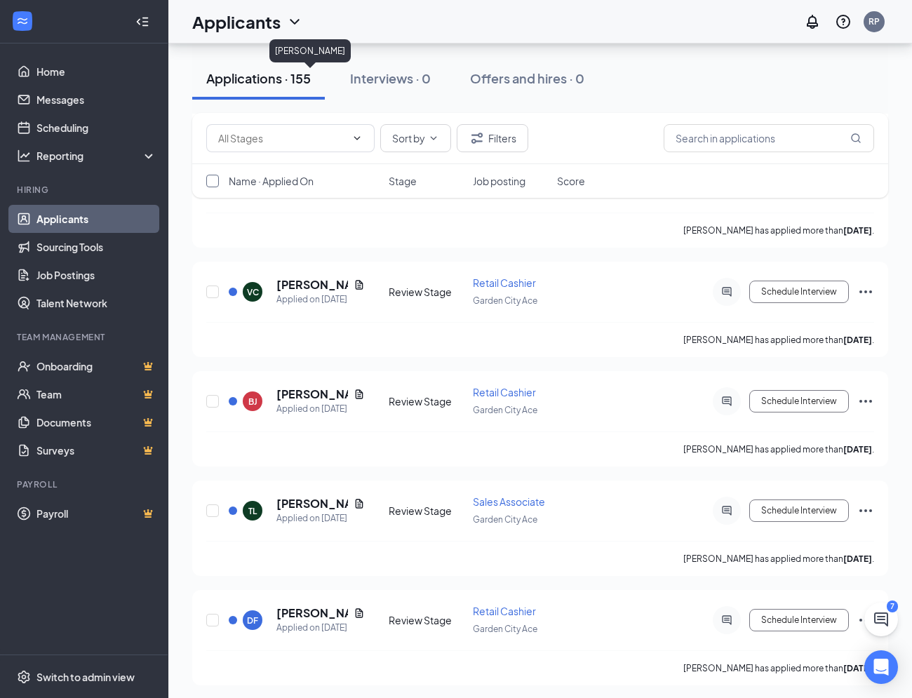
scroll to position [10107, 0]
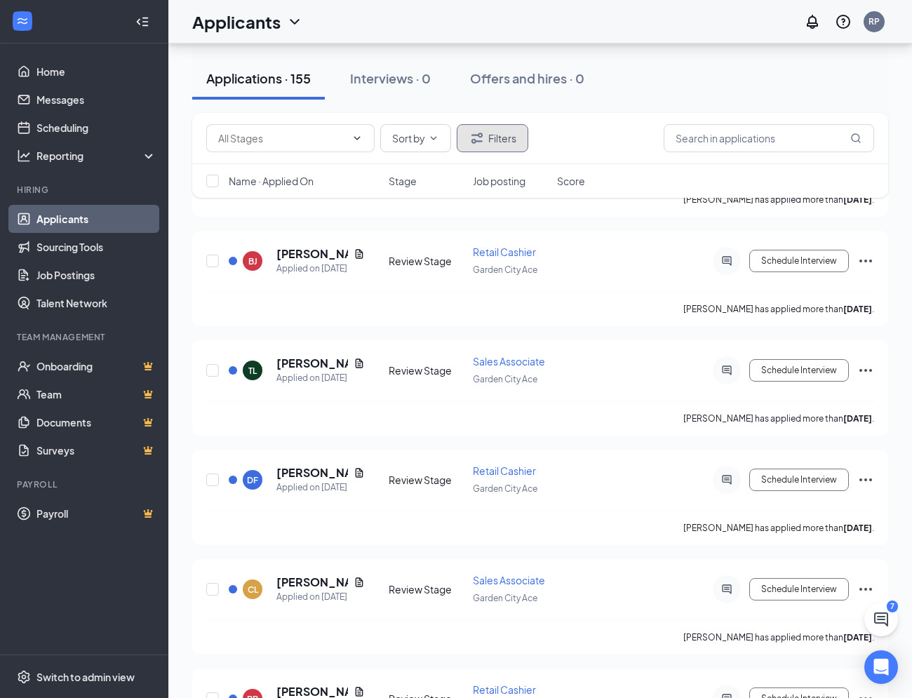
click at [479, 134] on icon "Filter" at bounding box center [477, 138] width 11 height 11
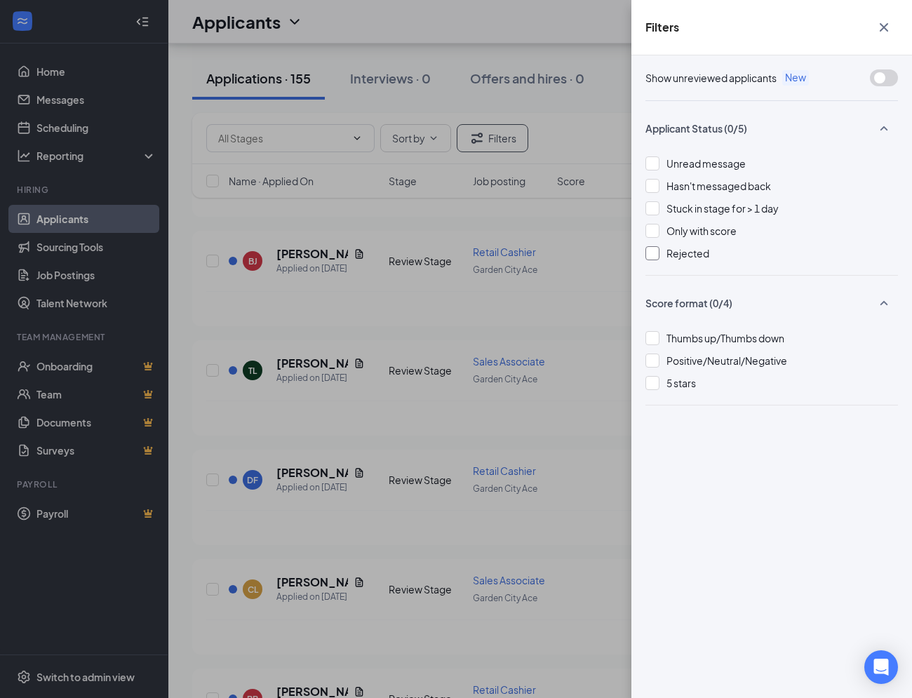
click at [653, 253] on div at bounding box center [653, 253] width 14 height 14
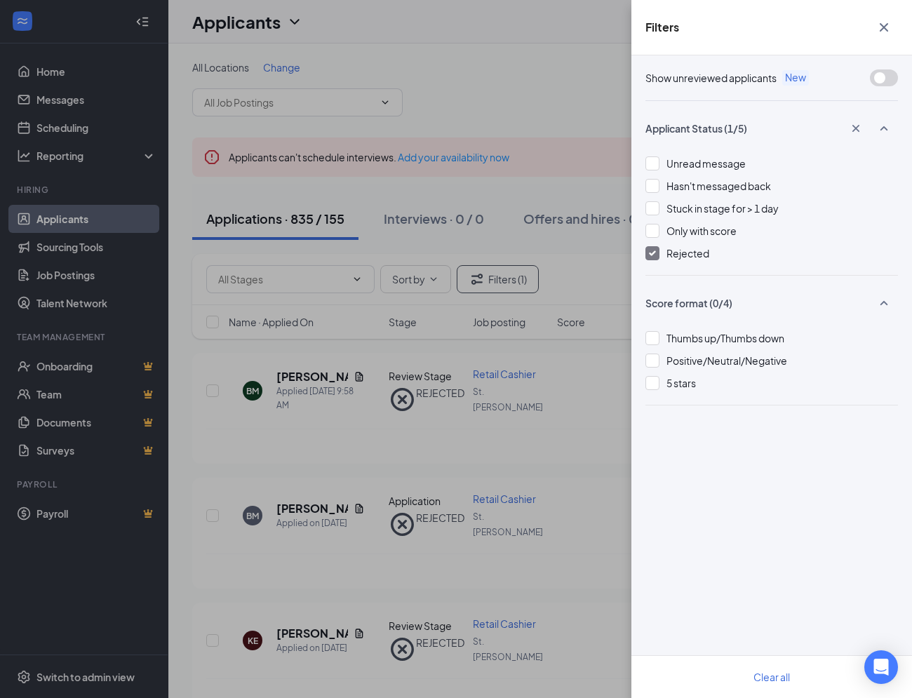
click at [882, 29] on icon "Cross" at bounding box center [884, 27] width 17 height 17
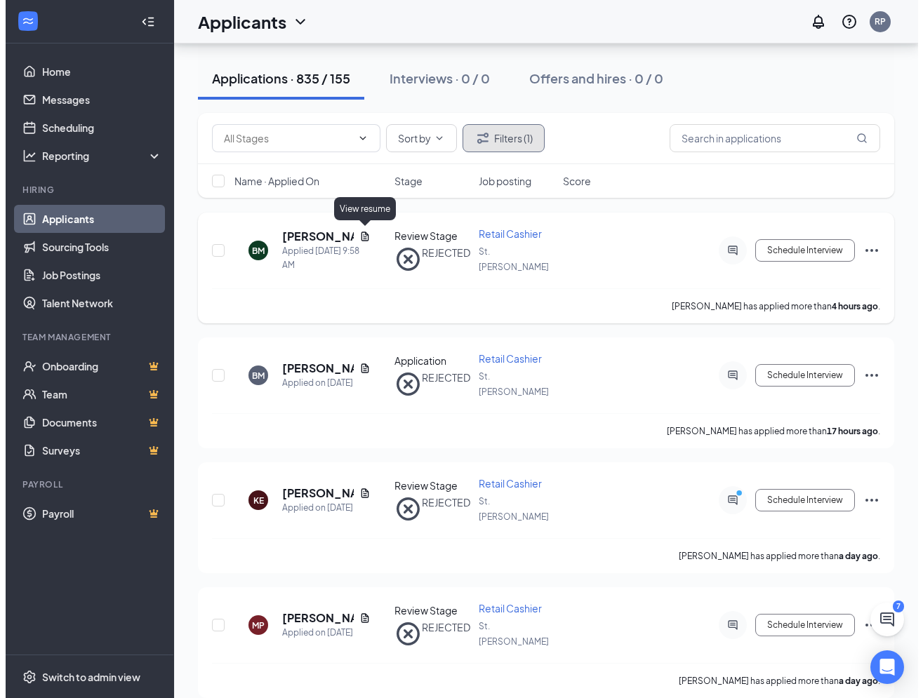
scroll to position [211, 0]
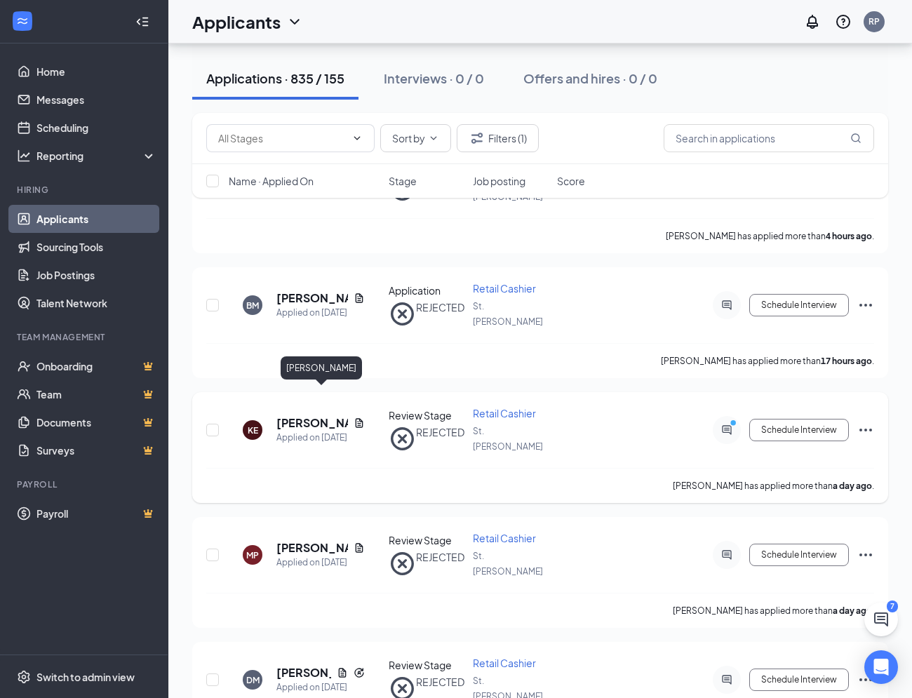
click at [313, 416] on h5 "[PERSON_NAME]" at bounding box center [313, 423] width 72 height 15
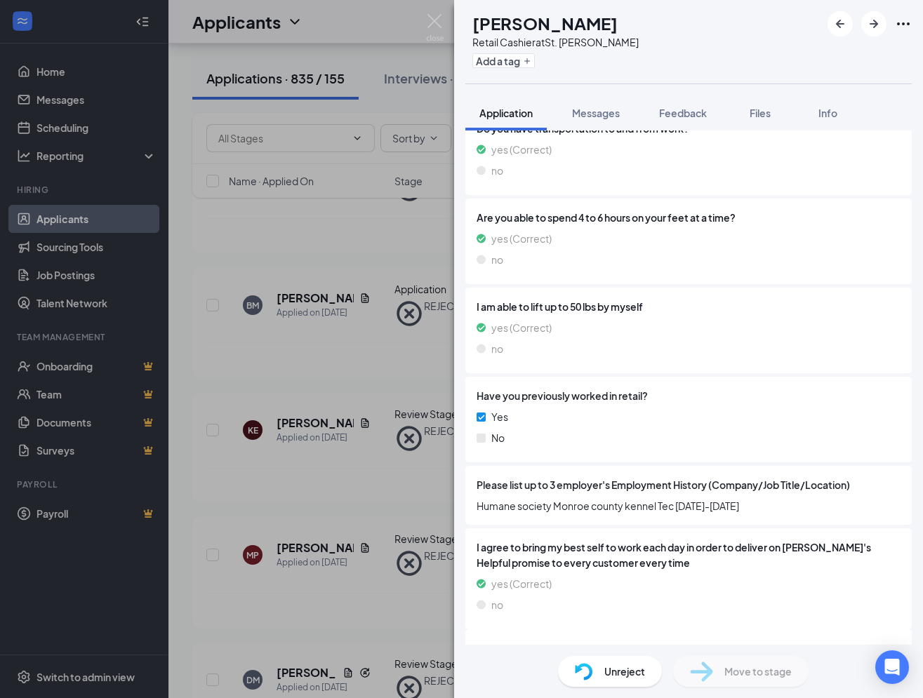
scroll to position [835, 0]
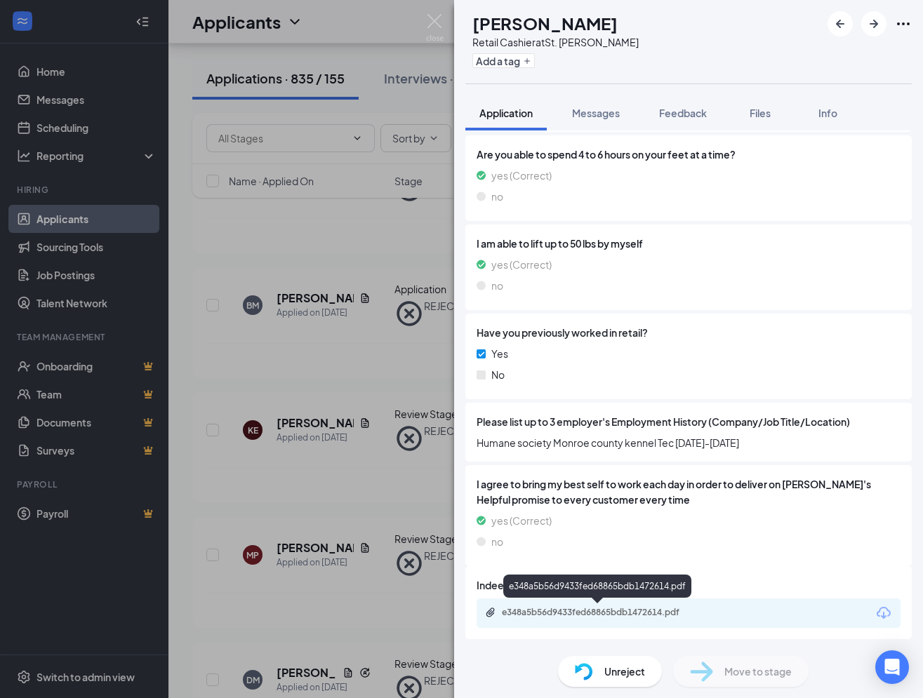
click at [594, 613] on div "e348a5b56d9433fed68865bdb1472614.pdf" at bounding box center [600, 612] width 197 height 11
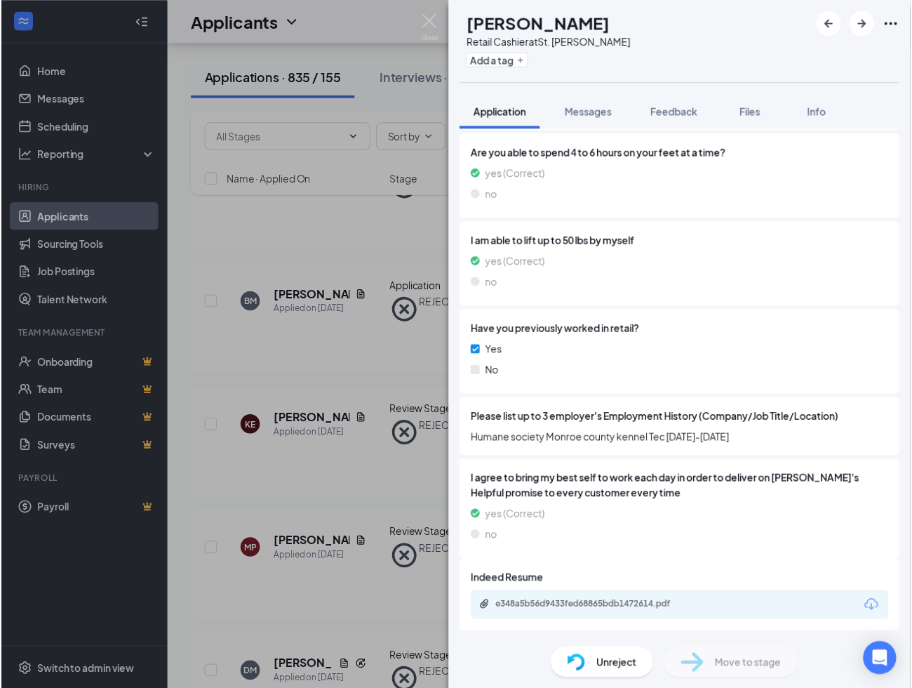
scroll to position [830, 0]
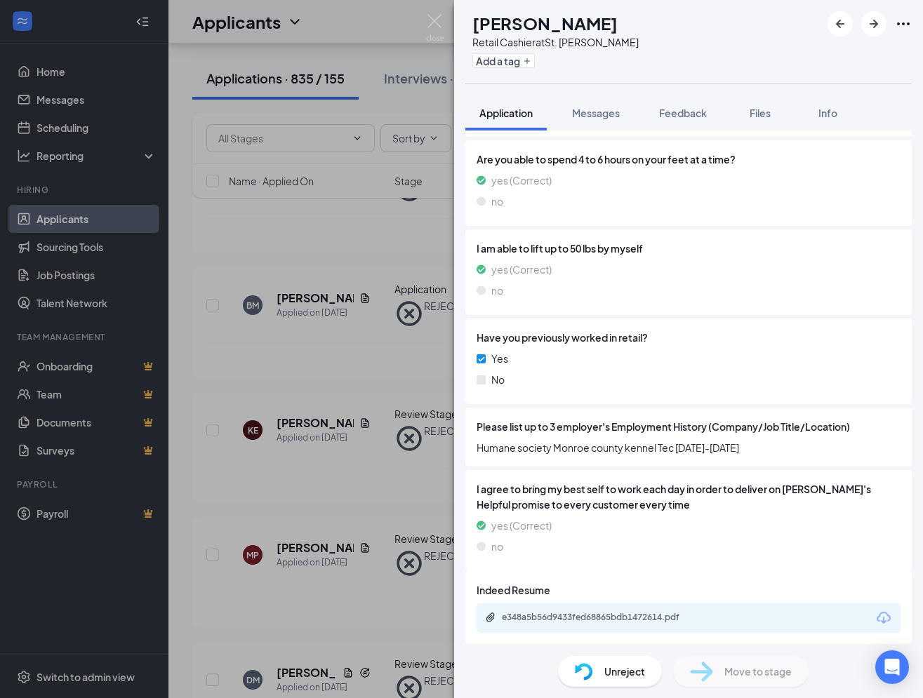
click at [361, 221] on div "KE [PERSON_NAME] Retail Cashier at [GEOGRAPHIC_DATA] Ace Add a tag Application …" at bounding box center [461, 349] width 923 height 698
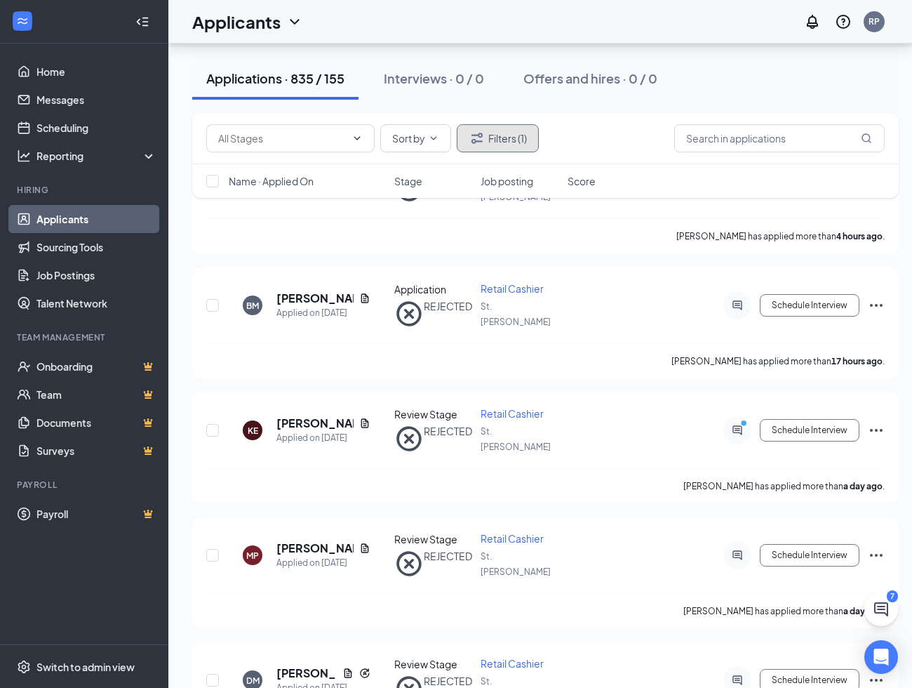
click at [524, 143] on button "Filters (1)" at bounding box center [498, 138] width 82 height 28
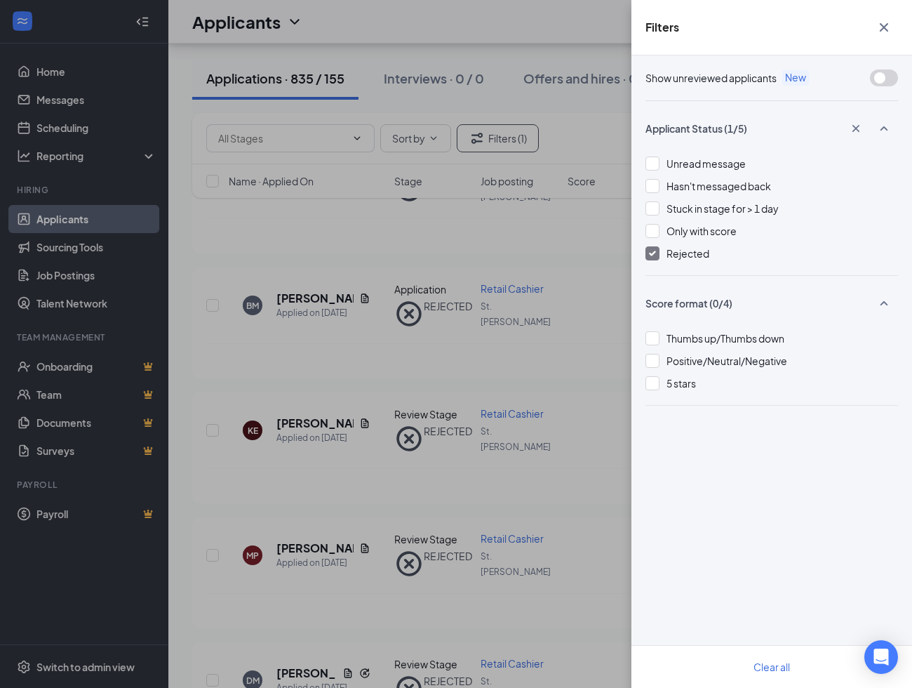
click at [650, 255] on img at bounding box center [652, 254] width 7 height 6
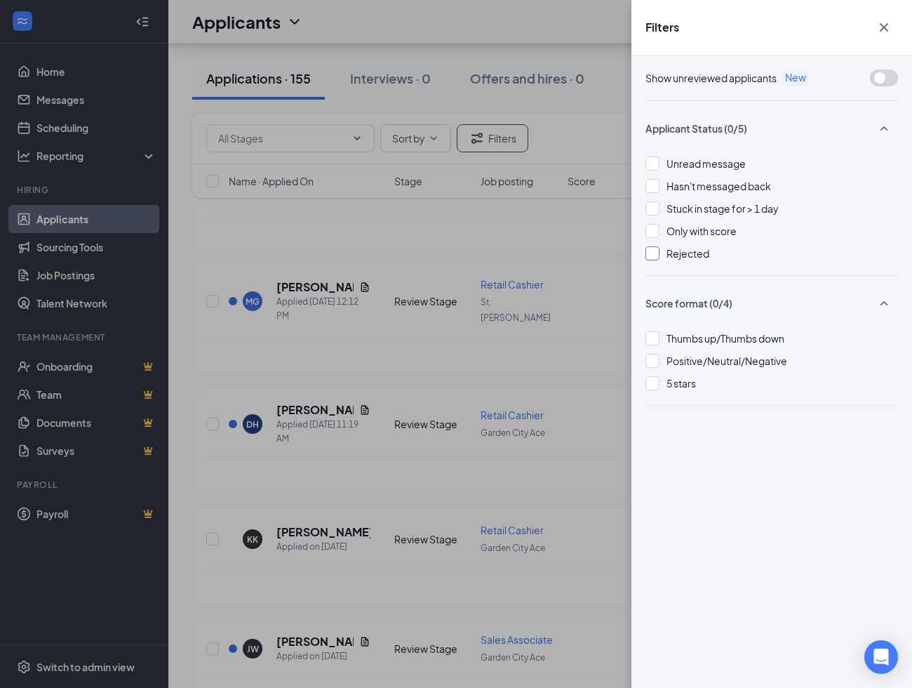
click at [884, 25] on icon "Cross" at bounding box center [884, 27] width 17 height 17
